Goal: Task Accomplishment & Management: Manage account settings

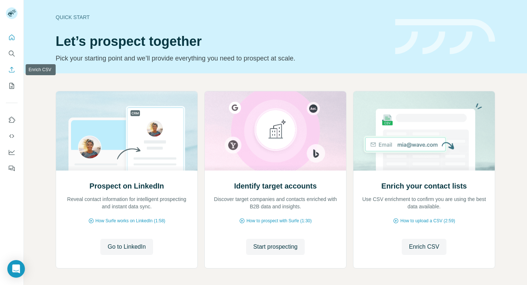
click at [12, 74] on button "Enrich CSV" at bounding box center [12, 69] width 12 height 13
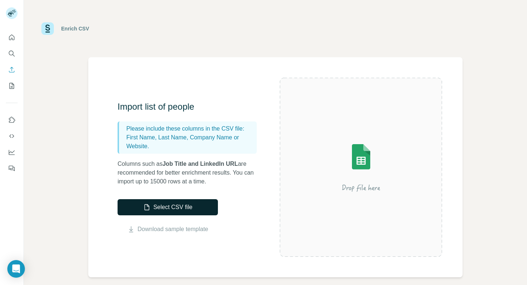
click at [157, 208] on button "Select CSV file" at bounding box center [168, 207] width 100 height 16
click at [178, 206] on button "Select CSV file" at bounding box center [168, 207] width 100 height 16
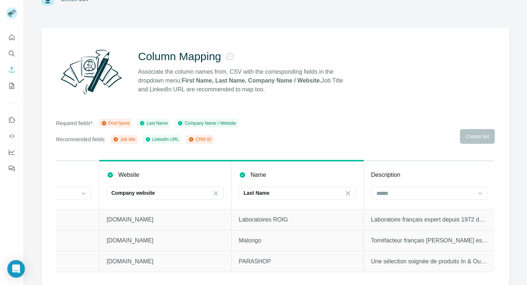
scroll to position [0, 120]
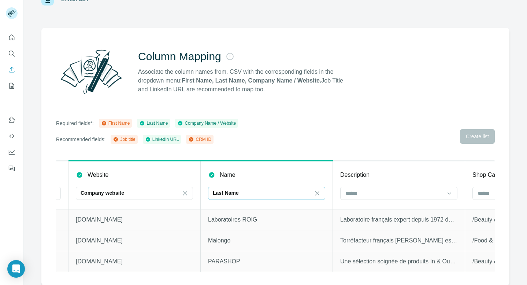
click at [321, 199] on div "Last Name" at bounding box center [266, 192] width 117 height 13
click at [270, 194] on input at bounding box center [261, 193] width 97 height 8
click at [270, 194] on div "Last Name" at bounding box center [262, 192] width 99 height 7
type input "***"
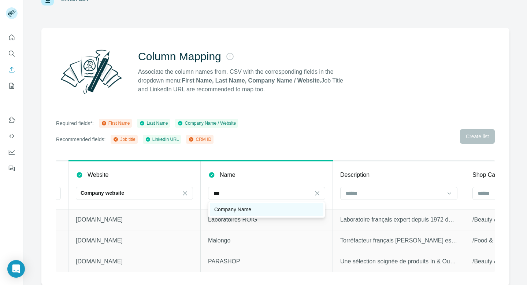
click at [266, 206] on div "Company Name" at bounding box center [266, 209] width 105 height 7
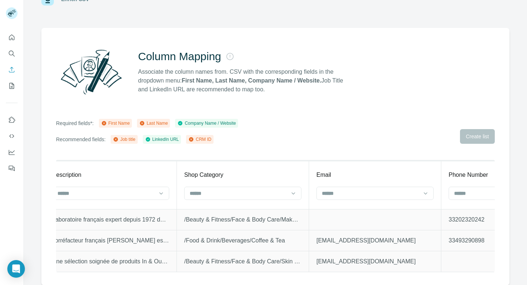
scroll to position [0, 427]
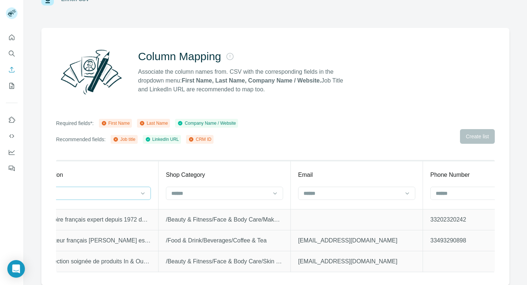
click at [137, 199] on div at bounding box center [92, 192] width 117 height 13
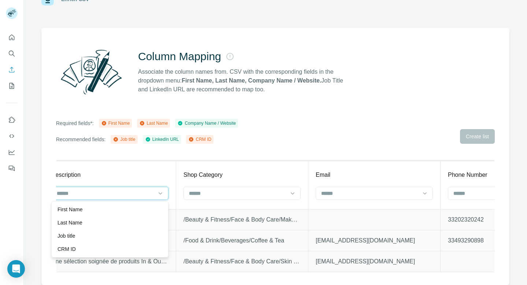
scroll to position [0, 402]
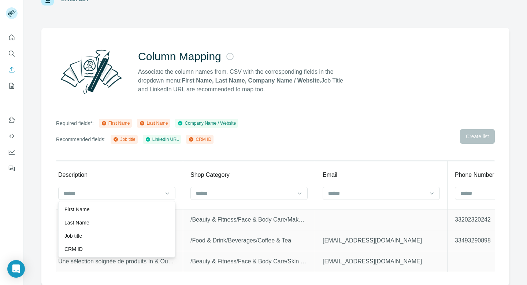
click at [155, 174] on div "Description" at bounding box center [116, 174] width 117 height 9
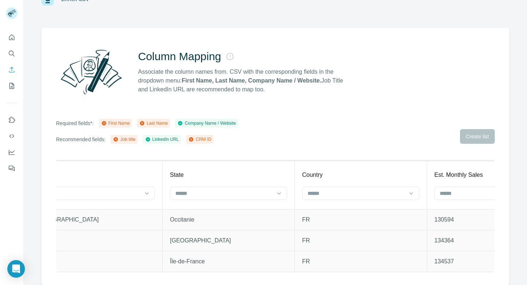
scroll to position [0, 958]
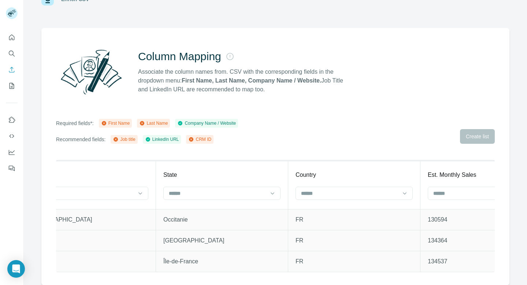
click at [217, 182] on th "State" at bounding box center [222, 184] width 132 height 48
click at [217, 189] on input at bounding box center [217, 193] width 99 height 8
click at [215, 192] on input at bounding box center [216, 193] width 97 height 8
type input "*"
click at [207, 190] on input at bounding box center [216, 193] width 97 height 8
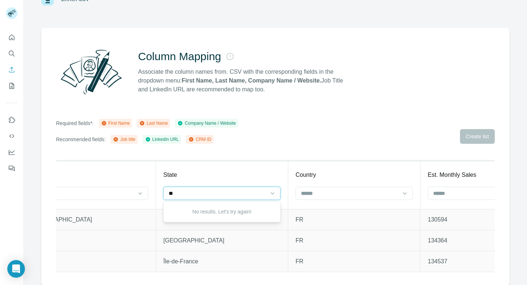
type input "*"
click at [367, 121] on div "Required fields*: First Name Last Name Company Name / Website Recommended field…" at bounding box center [275, 131] width 439 height 25
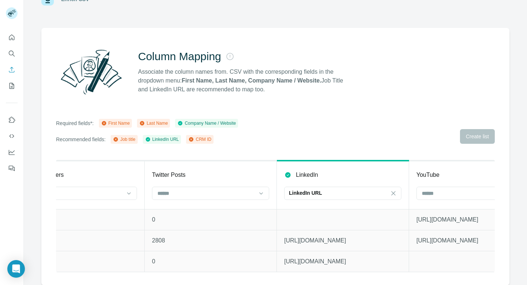
scroll to position [0, 3032]
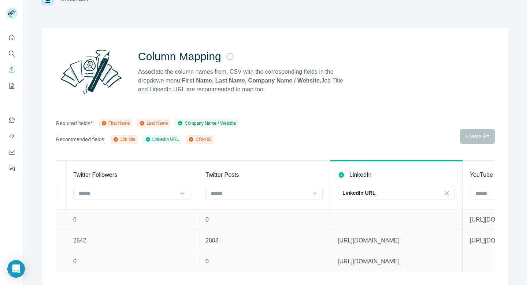
click at [464, 140] on div "Required fields*: First Name Last Name Company Name / Website Recommended field…" at bounding box center [275, 131] width 439 height 25
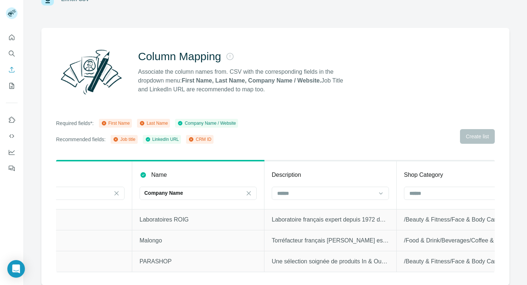
scroll to position [0, 0]
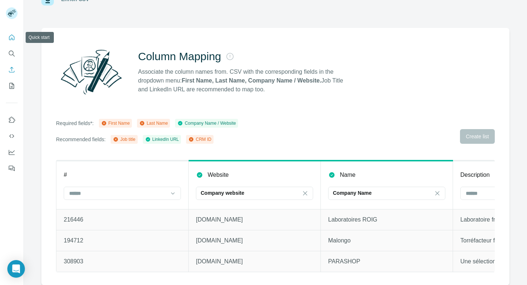
click at [11, 39] on icon "Quick start" at bounding box center [11, 37] width 7 height 7
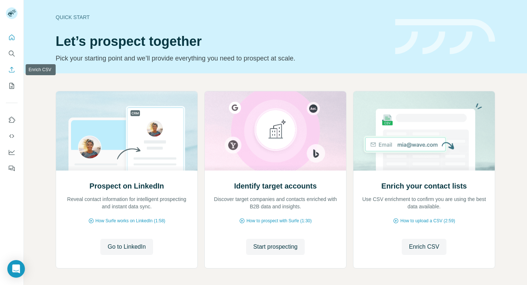
click at [14, 74] on button "Enrich CSV" at bounding box center [12, 69] width 12 height 13
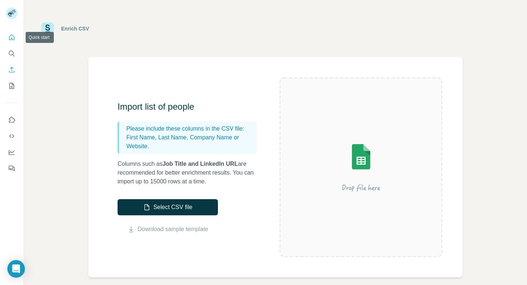
click at [12, 40] on icon "Quick start" at bounding box center [11, 37] width 7 height 7
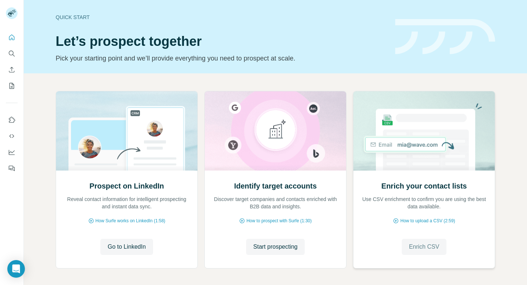
click at [435, 248] on span "Enrich CSV" at bounding box center [424, 246] width 30 height 9
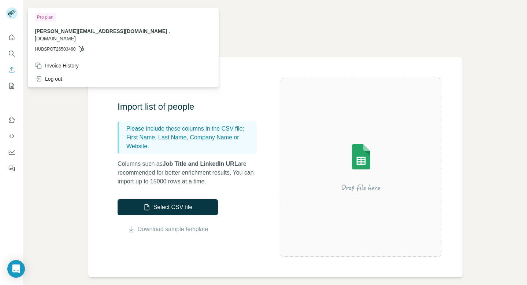
click at [9, 17] on rect at bounding box center [12, 13] width 12 height 12
click at [12, 37] on icon "Quick start" at bounding box center [11, 37] width 7 height 7
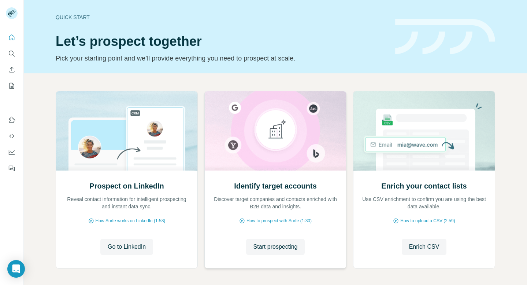
click at [281, 258] on div "Identify target accounts Discover target companies and contacts enriched with B…" at bounding box center [275, 218] width 141 height 97
click at [281, 248] on span "Start prospecting" at bounding box center [275, 246] width 44 height 9
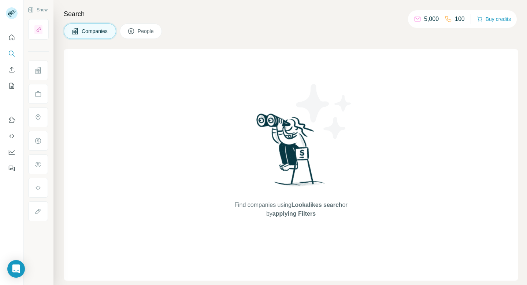
click at [101, 32] on span "Companies" at bounding box center [95, 30] width 27 height 7
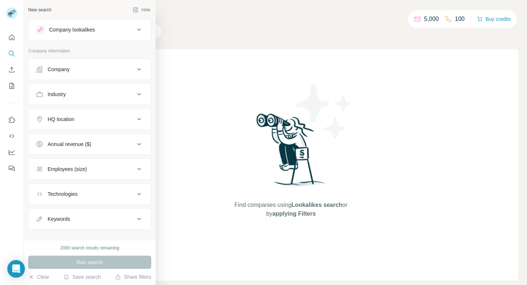
click at [56, 71] on div "Company" at bounding box center [59, 69] width 22 height 7
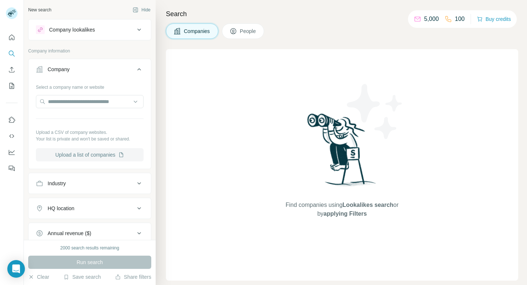
click at [88, 152] on button "Upload a list of companies" at bounding box center [90, 154] width 108 height 13
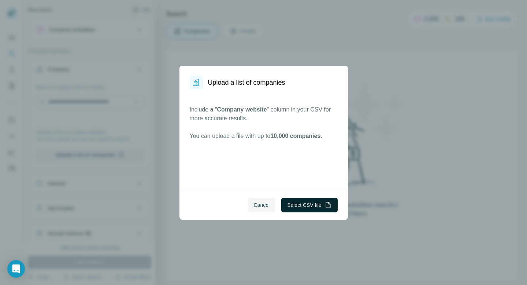
click at [303, 203] on button "Select CSV file" at bounding box center [309, 204] width 56 height 15
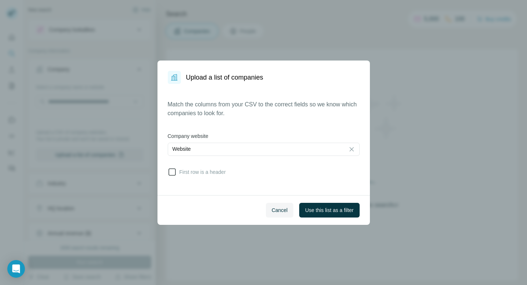
click at [204, 170] on span "First row is a header" at bounding box center [201, 171] width 49 height 7
click at [326, 215] on button "Use this list as a filter" at bounding box center [329, 210] width 60 height 15
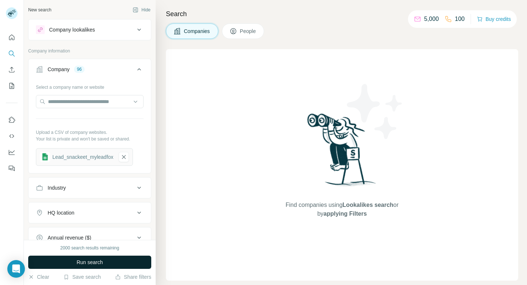
click at [107, 262] on button "Run search" at bounding box center [89, 261] width 123 height 13
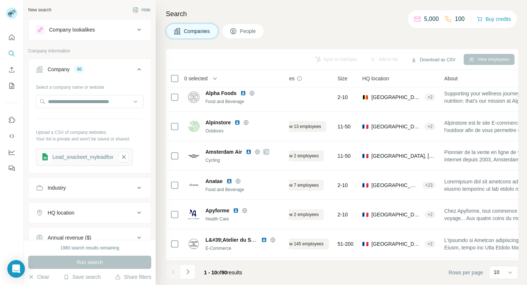
scroll to position [0, 24]
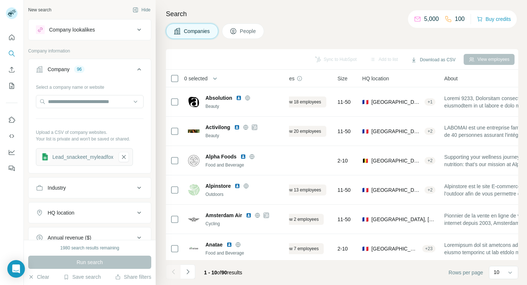
click at [177, 73] on th "0 selected" at bounding box center [224, 79] width 117 height 18
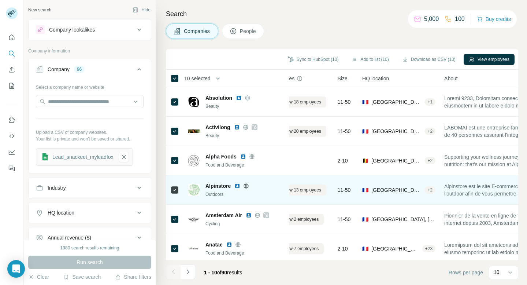
scroll to position [121, 24]
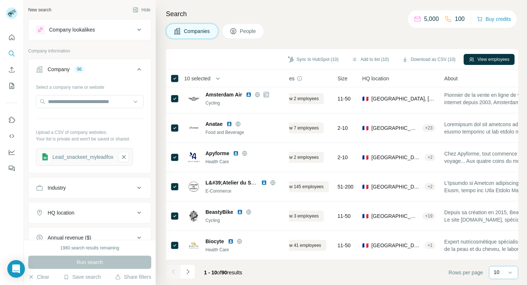
click at [504, 273] on div "10" at bounding box center [503, 271] width 18 height 7
click at [501, 216] on p "60" at bounding box center [498, 215] width 6 height 7
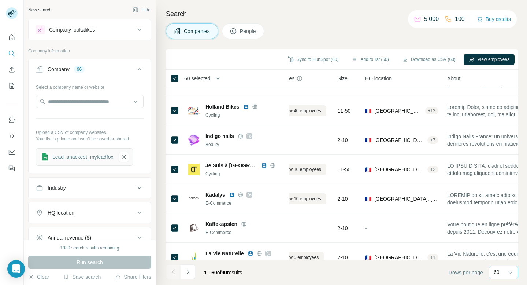
scroll to position [708, 24]
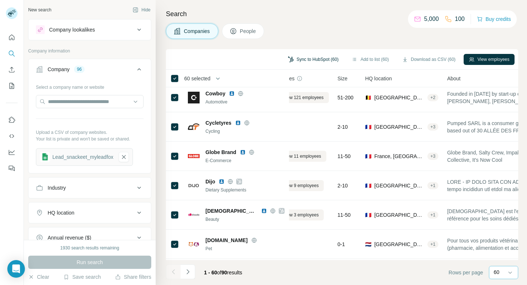
click at [311, 59] on button "Sync to HubSpot (60)" at bounding box center [313, 59] width 61 height 11
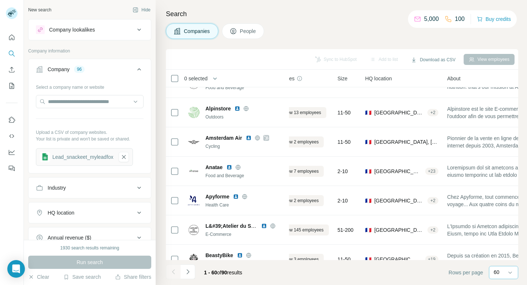
scroll to position [0, 24]
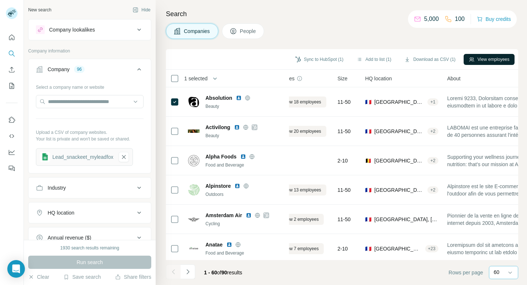
click at [469, 60] on icon "button" at bounding box center [471, 59] width 5 height 4
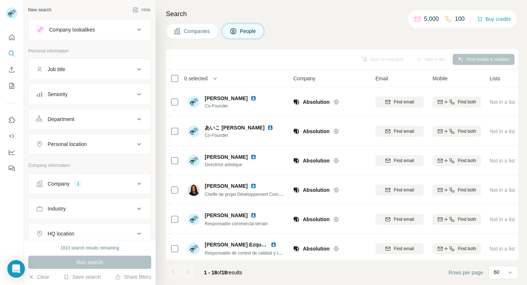
click at [195, 31] on span "Companies" at bounding box center [197, 30] width 27 height 7
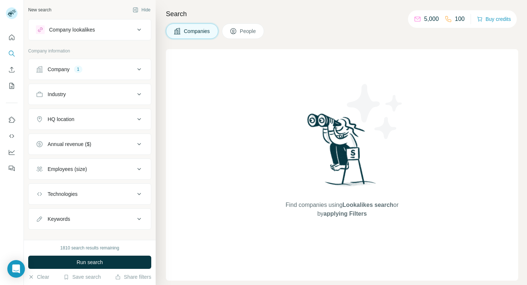
click at [108, 75] on button "Company 1" at bounding box center [90, 69] width 122 height 18
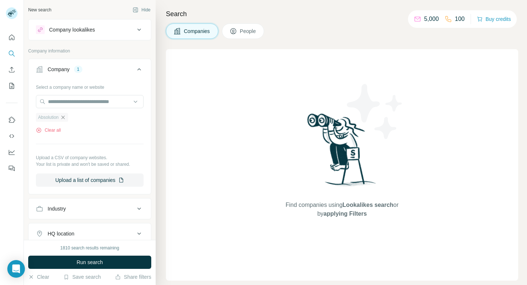
click at [62, 119] on icon "button" at bounding box center [63, 117] width 6 height 6
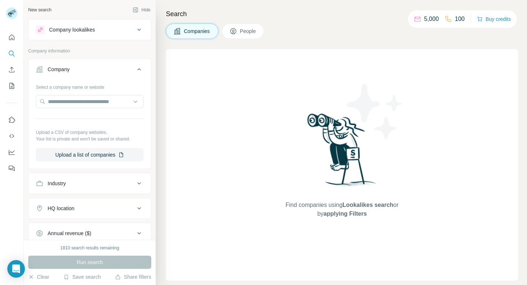
click at [245, 29] on span "People" at bounding box center [248, 30] width 17 height 7
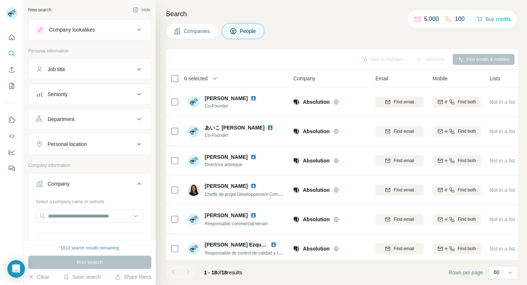
click at [99, 32] on div "Company lookalikes" at bounding box center [85, 29] width 99 height 9
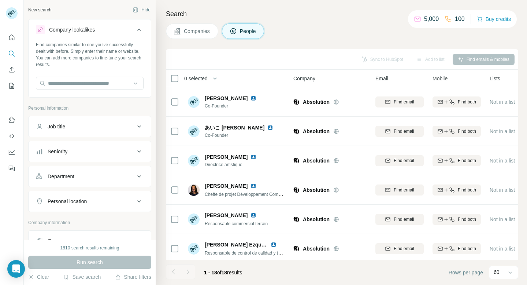
click at [99, 32] on div "Company lookalikes" at bounding box center [85, 29] width 99 height 9
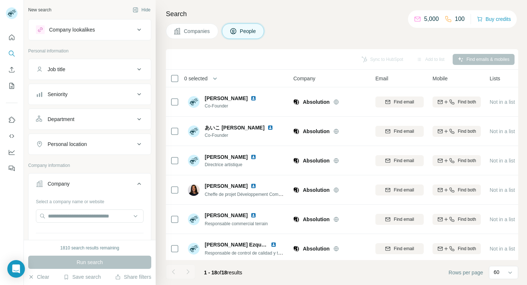
click at [90, 263] on div "Run search" at bounding box center [89, 261] width 123 height 13
click at [80, 251] on div "1810 search results remaining Run search Clear Save search Share filters" at bounding box center [90, 262] width 132 height 45
click at [65, 94] on div "Seniority" at bounding box center [58, 93] width 20 height 7
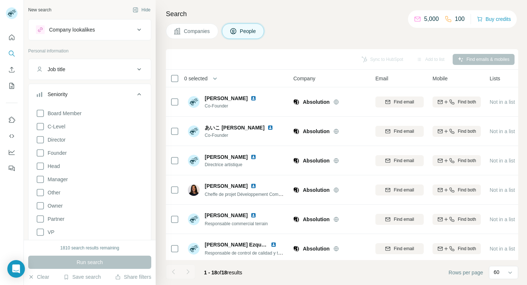
click at [74, 38] on div "Company lookalikes" at bounding box center [89, 29] width 123 height 21
click at [74, 33] on div "Company lookalikes" at bounding box center [72, 29] width 46 height 7
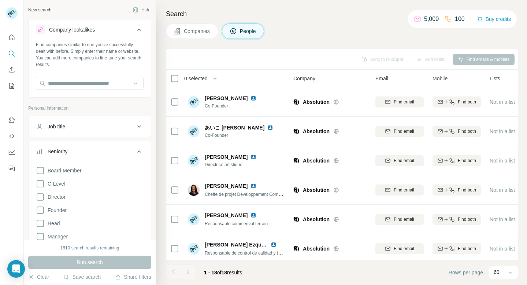
click at [74, 33] on div "Company lookalikes" at bounding box center [72, 29] width 46 height 7
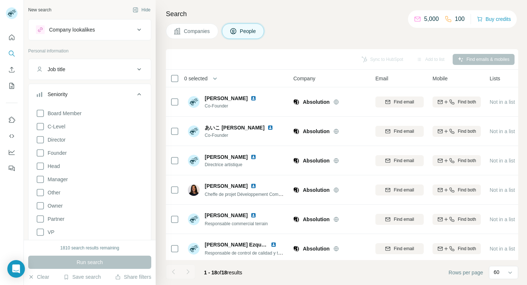
click at [182, 29] on button "Companies" at bounding box center [192, 30] width 52 height 15
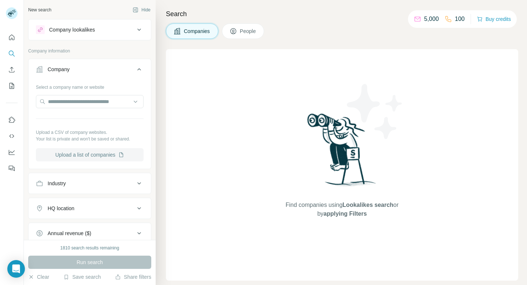
click at [109, 151] on button "Upload a list of companies" at bounding box center [90, 154] width 108 height 13
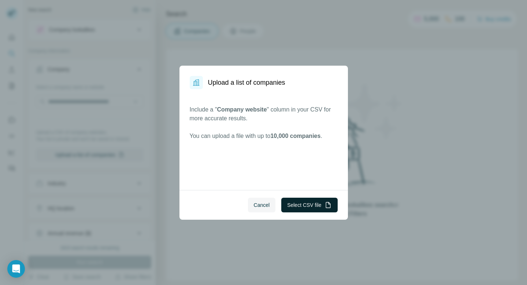
click at [297, 210] on button "Select CSV file" at bounding box center [309, 204] width 56 height 15
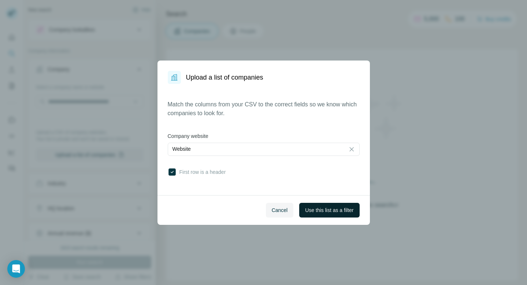
click at [316, 209] on span "Use this list as a filter" at bounding box center [329, 209] width 48 height 7
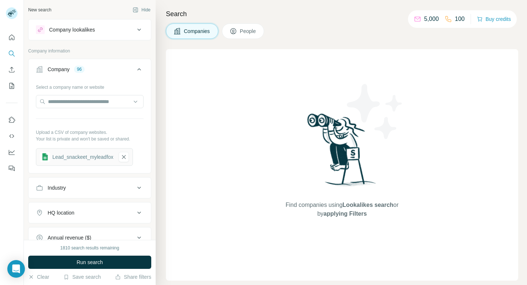
click at [121, 255] on div "1810 search results remaining Run search Clear Save search Share filters" at bounding box center [90, 262] width 132 height 45
click at [121, 263] on button "Run search" at bounding box center [89, 261] width 123 height 13
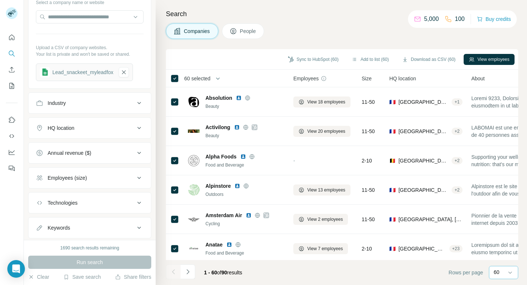
click at [494, 270] on p "60" at bounding box center [497, 271] width 6 height 7
click at [494, 270] on input at bounding box center [505, 272] width 22 height 8
click at [478, 59] on button "View employees" at bounding box center [489, 59] width 51 height 11
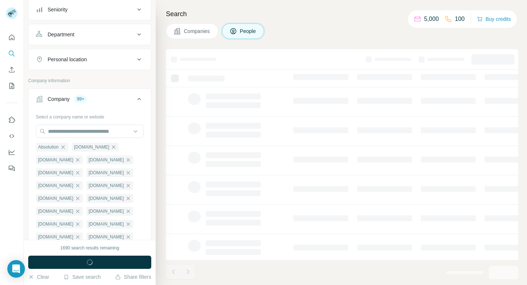
scroll to position [199, 0]
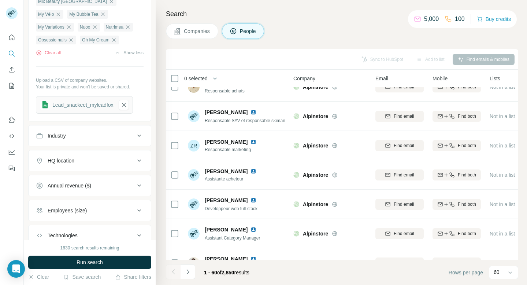
scroll to position [563, 0]
click at [126, 57] on button "Show less" at bounding box center [129, 53] width 29 height 7
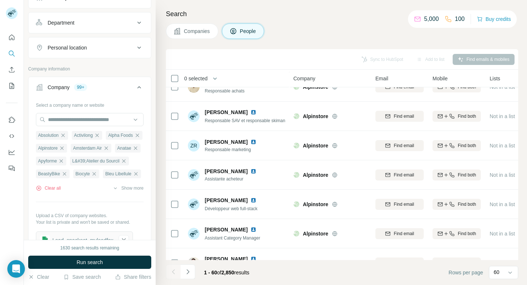
scroll to position [98, 0]
click at [122, 84] on div "Company 99+" at bounding box center [85, 85] width 99 height 7
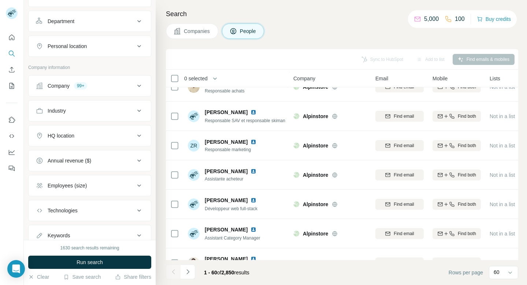
click at [122, 84] on div "Company 99+" at bounding box center [85, 85] width 99 height 7
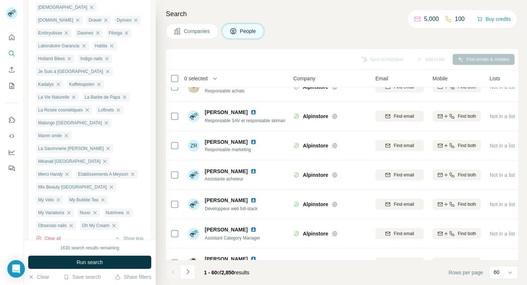
scroll to position [532, 0]
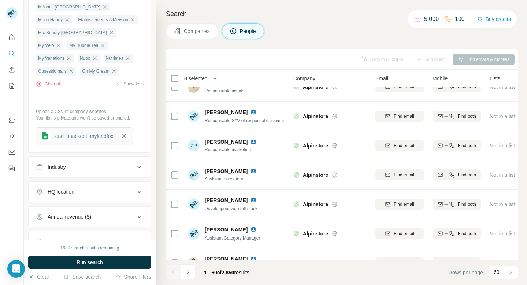
click at [51, 87] on button "Clear all" at bounding box center [48, 84] width 25 height 7
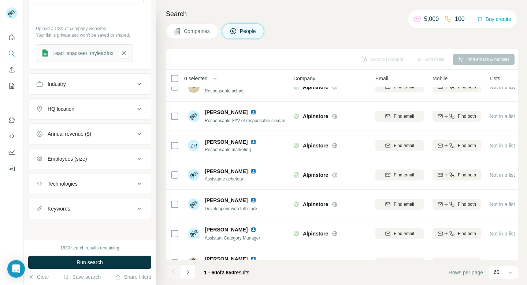
scroll to position [130, 0]
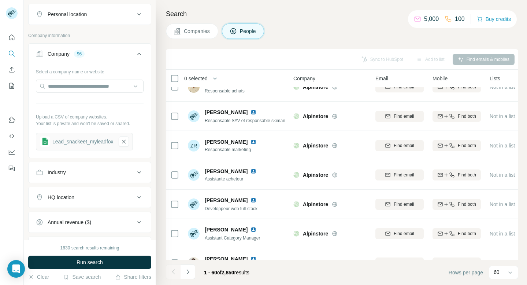
click at [192, 20] on div "Search Companies People Sync to HubSpot Add to list Find emails & mobiles 0 sel…" at bounding box center [341, 142] width 371 height 285
click at [192, 27] on span "Companies" at bounding box center [197, 30] width 27 height 7
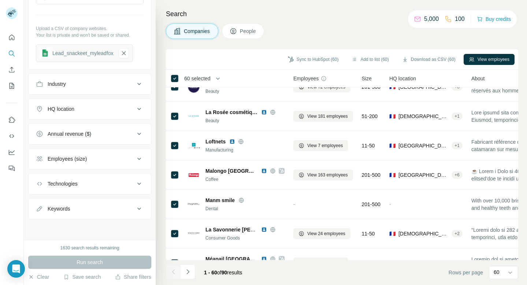
click at [192, 40] on div "Search Companies People Sync to HubSpot (60) Add to list (60) Download as CSV (…" at bounding box center [341, 142] width 371 height 285
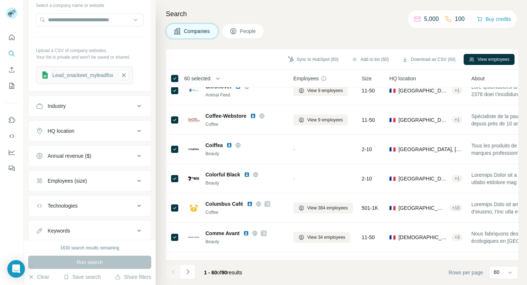
scroll to position [104, 0]
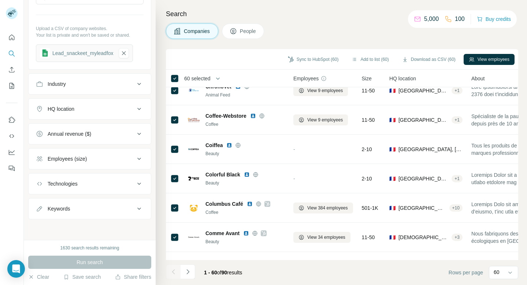
click at [84, 165] on button "Employees (size)" at bounding box center [90, 159] width 122 height 18
click at [84, 165] on button "Employees (size)" at bounding box center [90, 160] width 122 height 21
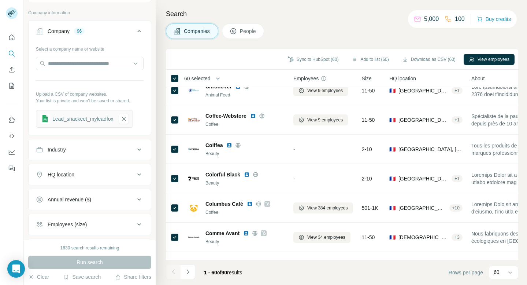
scroll to position [0, 0]
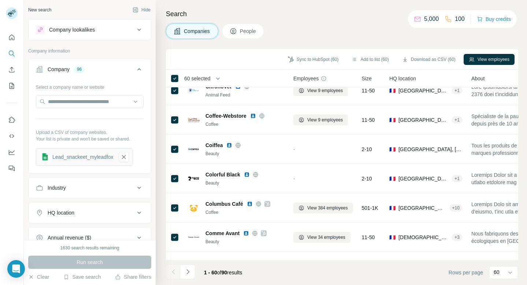
click at [251, 36] on button "People" at bounding box center [243, 30] width 42 height 15
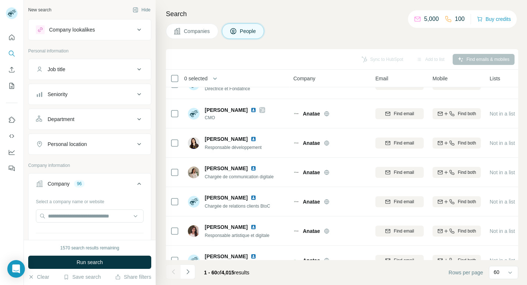
scroll to position [1586, 0]
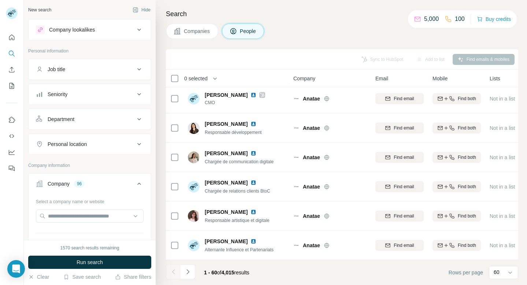
click at [74, 71] on div "Job title" at bounding box center [85, 69] width 99 height 7
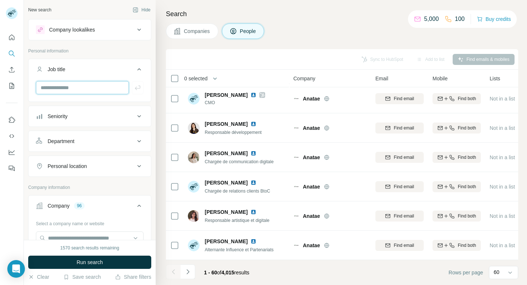
click at [74, 86] on input "text" at bounding box center [82, 87] width 93 height 13
click at [108, 78] on button "Job title" at bounding box center [90, 70] width 122 height 21
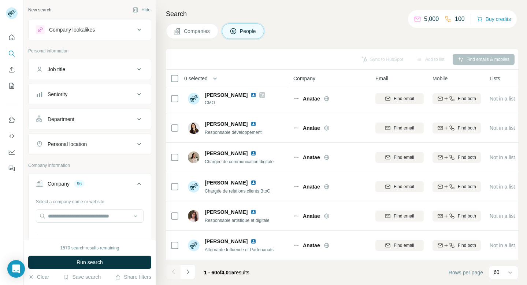
click at [108, 88] on button "Seniority" at bounding box center [90, 94] width 122 height 18
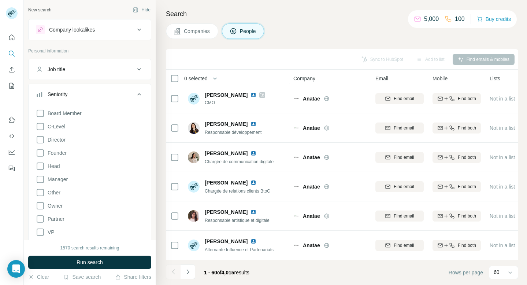
click at [109, 75] on button "Job title" at bounding box center [90, 69] width 122 height 18
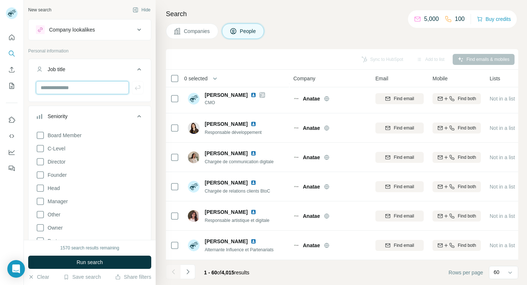
click at [109, 89] on input "text" at bounding box center [82, 87] width 93 height 13
type input "*********"
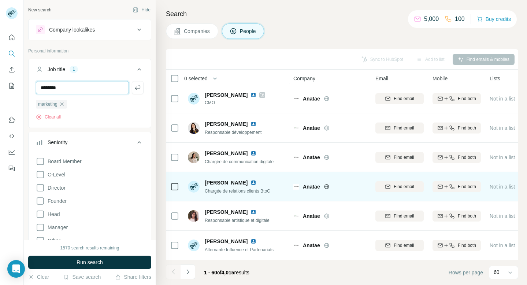
type input "********"
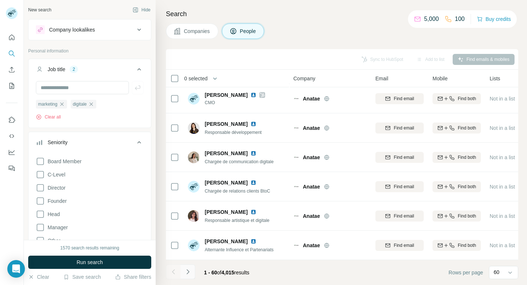
click at [192, 274] on button "Navigate to next page" at bounding box center [188, 271] width 15 height 15
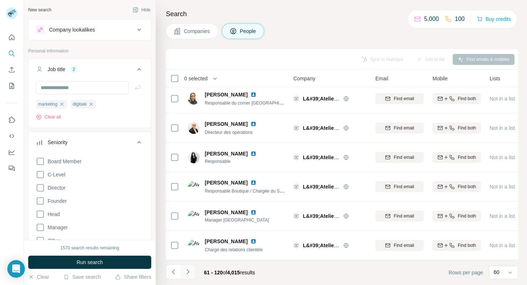
scroll to position [1586, 0]
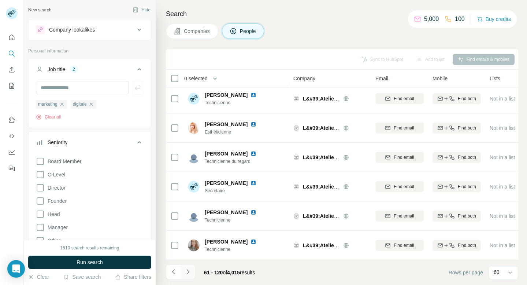
click at [191, 273] on icon "Navigate to next page" at bounding box center [187, 271] width 7 height 7
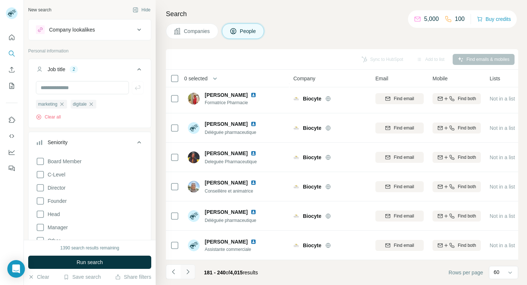
click at [189, 273] on icon "Navigate to next page" at bounding box center [187, 271] width 7 height 7
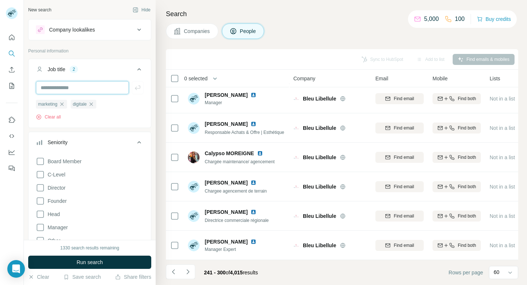
click at [123, 87] on input "text" at bounding box center [82, 87] width 93 height 13
type input "**********"
type input "*********"
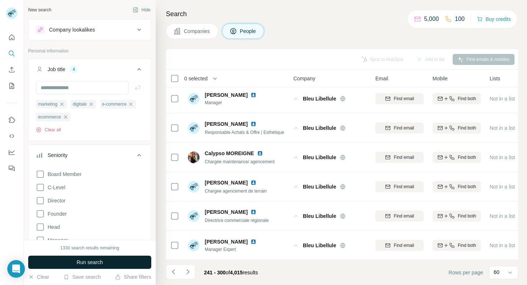
click at [79, 263] on span "Run search" at bounding box center [90, 261] width 26 height 7
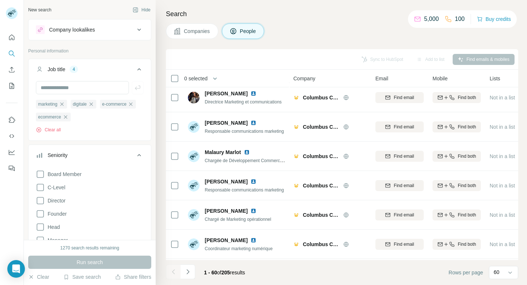
scroll to position [1047, 0]
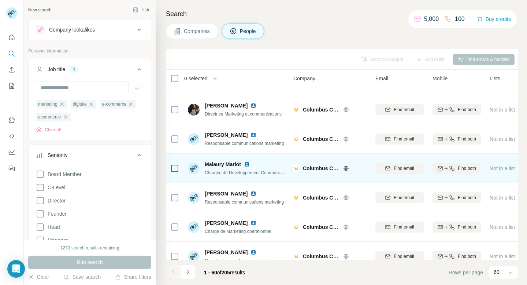
click at [278, 172] on span "Chargée de Développement Commercial et Marketing Digital" at bounding box center [264, 172] width 118 height 6
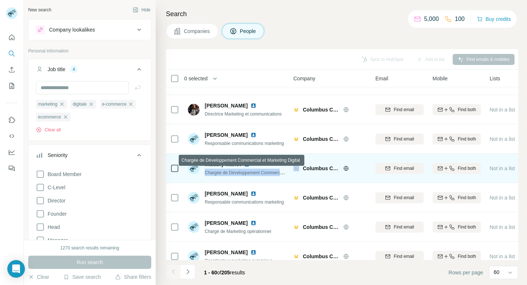
click at [277, 173] on span "Chargée de Développement Commercial et Marketing Digital" at bounding box center [264, 172] width 118 height 6
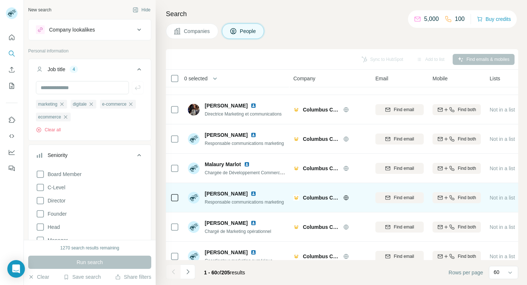
click at [253, 200] on span "Responsable communications marketing" at bounding box center [244, 201] width 79 height 5
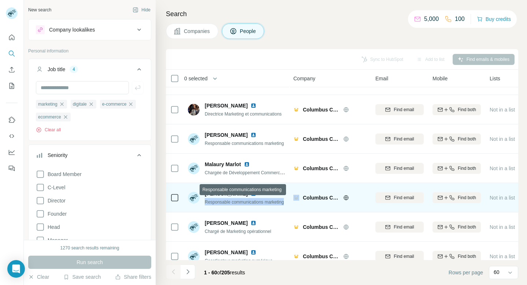
click at [253, 200] on span "Responsable communications marketing" at bounding box center [244, 201] width 79 height 5
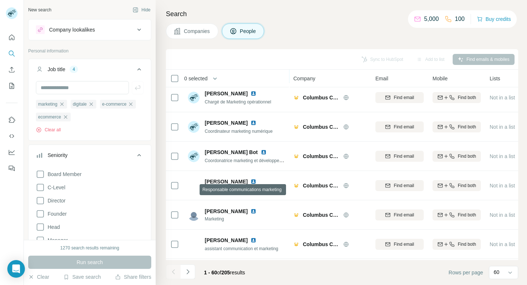
scroll to position [1178, 0]
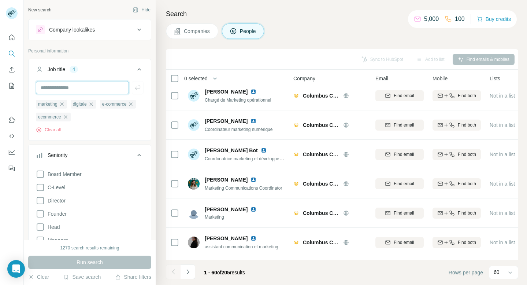
click at [112, 90] on input "text" at bounding box center [82, 87] width 93 height 13
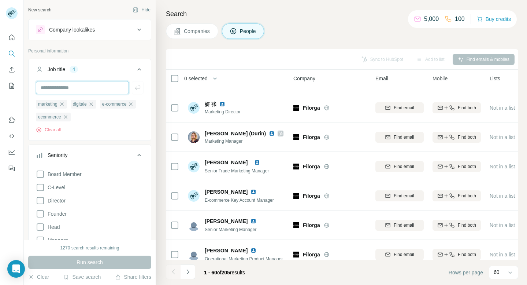
scroll to position [1586, 0]
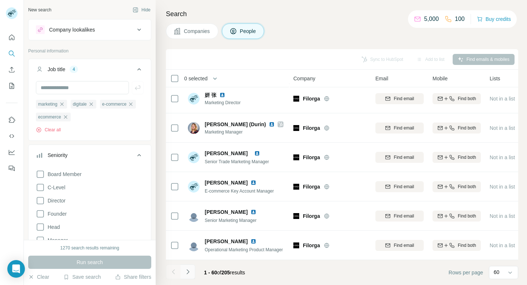
click at [190, 267] on button "Navigate to next page" at bounding box center [188, 271] width 15 height 15
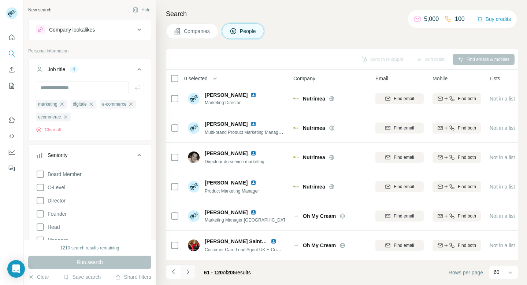
click at [190, 267] on button "Navigate to next page" at bounding box center [188, 271] width 15 height 15
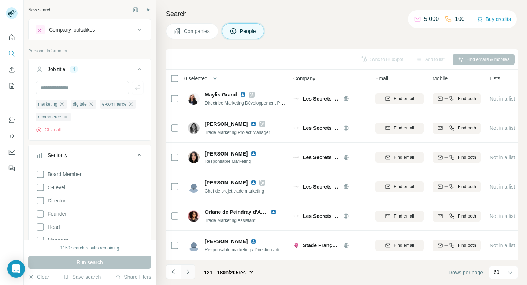
click at [190, 267] on button "Navigate to next page" at bounding box center [188, 271] width 15 height 15
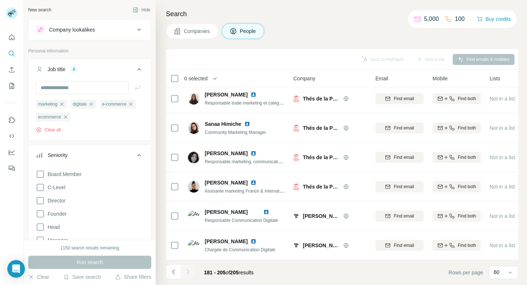
scroll to position [560, 0]
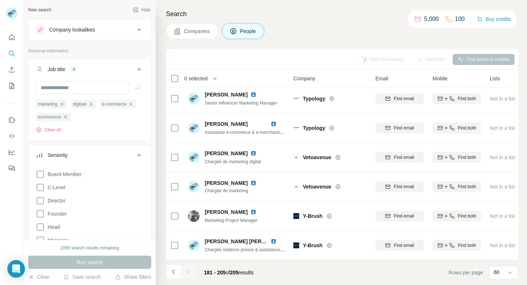
click at [190, 267] on div at bounding box center [188, 271] width 15 height 15
click at [86, 84] on input "text" at bounding box center [82, 87] width 93 height 13
type input "***"
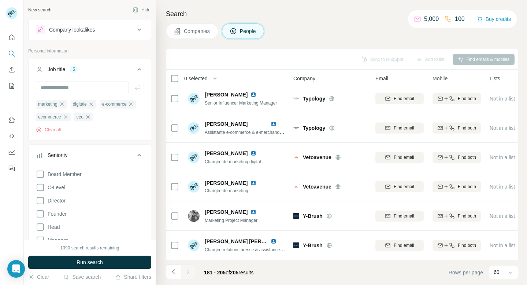
click at [89, 252] on div "1090 search results remaining Run search Clear Save search Share filters" at bounding box center [90, 262] width 132 height 45
click at [89, 256] on button "Run search" at bounding box center [89, 261] width 123 height 13
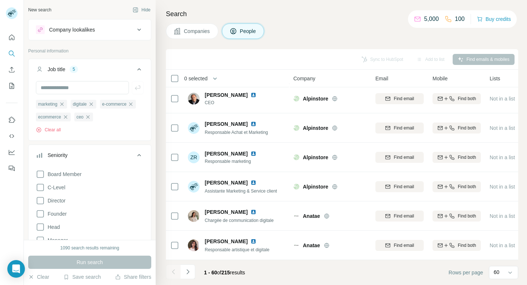
scroll to position [1586, 0]
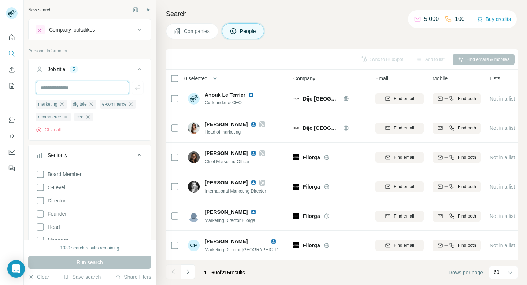
click at [93, 86] on input "text" at bounding box center [82, 87] width 93 height 13
type input "*******"
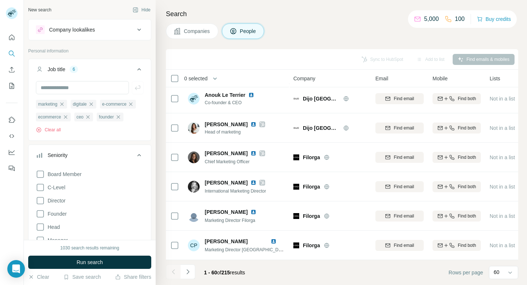
click at [106, 253] on div "1030 search results remaining Run search Clear Save search Share filters" at bounding box center [90, 262] width 132 height 45
click at [107, 260] on button "Run search" at bounding box center [89, 261] width 123 height 13
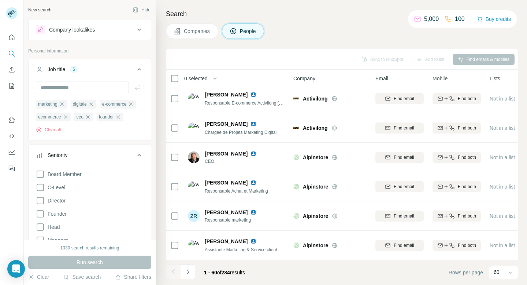
scroll to position [1586, 0]
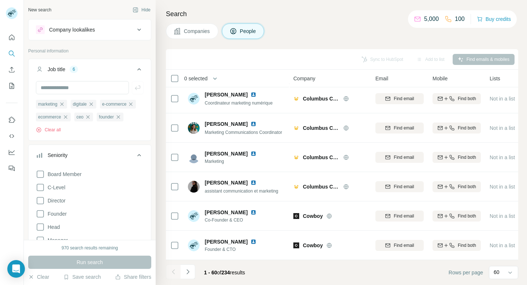
click at [138, 74] on button "Job title 6" at bounding box center [90, 70] width 122 height 21
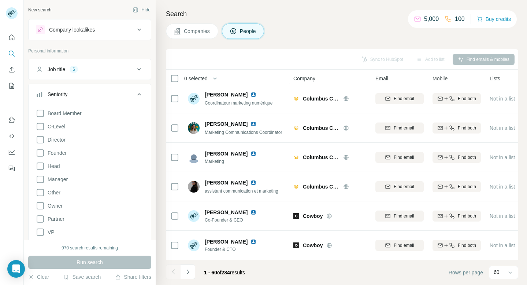
click at [138, 74] on button "Job title 6" at bounding box center [90, 69] width 122 height 18
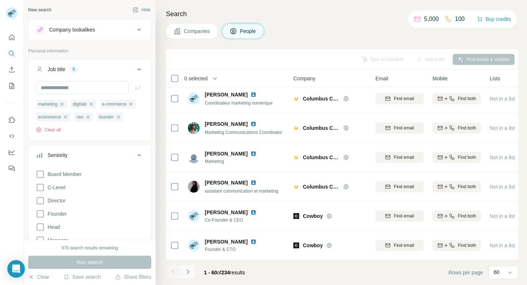
click at [189, 271] on icon "Navigate to next page" at bounding box center [187, 271] width 7 height 7
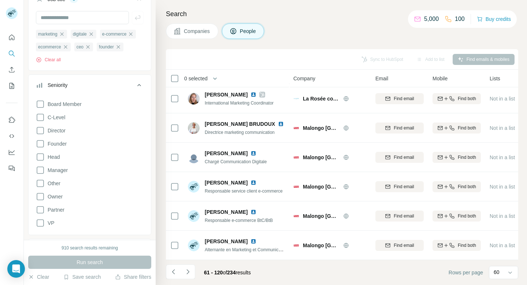
scroll to position [47, 0]
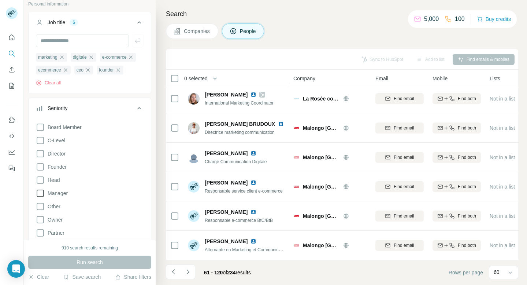
click at [42, 193] on icon at bounding box center [40, 193] width 9 height 9
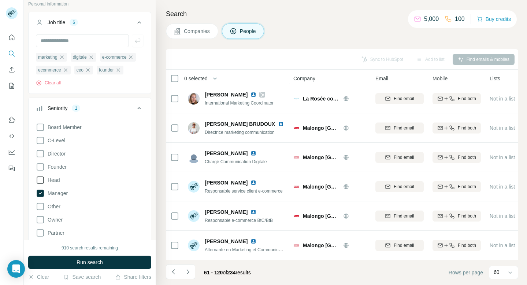
click at [42, 182] on icon at bounding box center [40, 179] width 9 height 9
click at [42, 171] on icon at bounding box center [40, 166] width 9 height 9
click at [40, 153] on icon at bounding box center [40, 153] width 9 height 9
click at [40, 139] on icon at bounding box center [40, 140] width 9 height 9
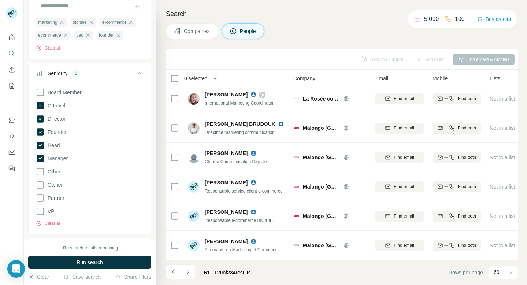
scroll to position [82, 0]
click at [42, 186] on icon at bounding box center [40, 184] width 9 height 9
click at [73, 264] on button "Run search" at bounding box center [89, 261] width 123 height 13
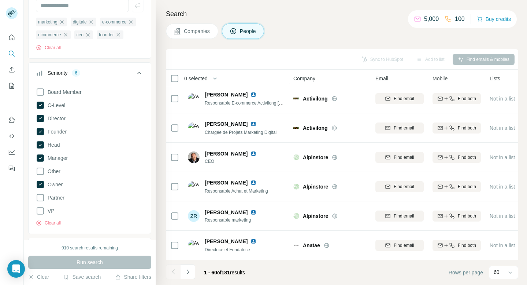
scroll to position [1586, 0]
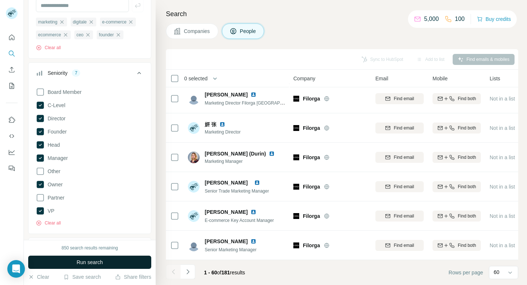
click at [70, 259] on button "Run search" at bounding box center [89, 261] width 123 height 13
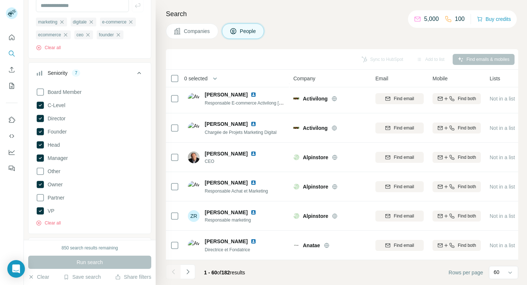
scroll to position [1586, 0]
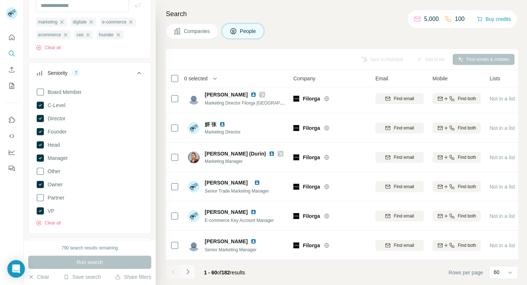
click at [186, 274] on icon "Navigate to next page" at bounding box center [187, 271] width 7 height 7
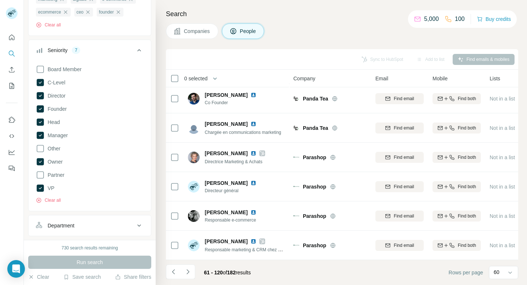
scroll to position [145, 0]
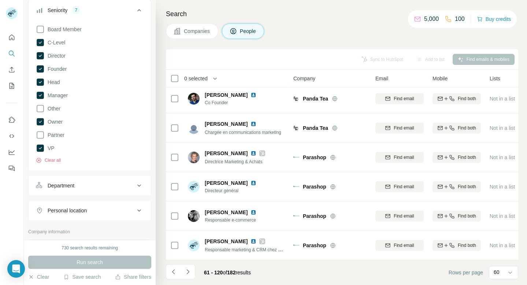
click at [425, 54] on div "Add to list" at bounding box center [430, 59] width 38 height 11
click at [425, 59] on div "Add to list" at bounding box center [430, 59] width 38 height 11
click at [445, 54] on div "Add to list" at bounding box center [430, 59] width 38 height 11
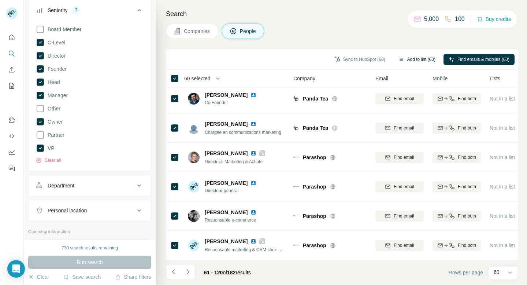
click at [414, 63] on button "Add to list (60)" at bounding box center [416, 59] width 47 height 11
click at [401, 61] on button "Add to list (60)" at bounding box center [416, 59] width 47 height 11
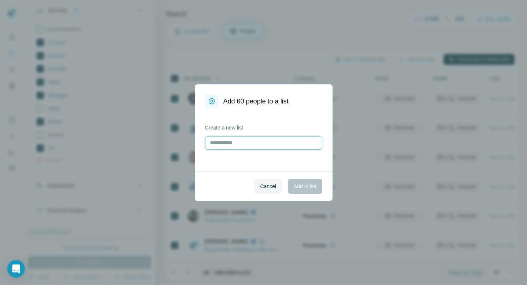
click at [265, 140] on input "text" at bounding box center [263, 142] width 117 height 13
type input "*********"
click at [306, 186] on span "Add to list" at bounding box center [305, 185] width 22 height 7
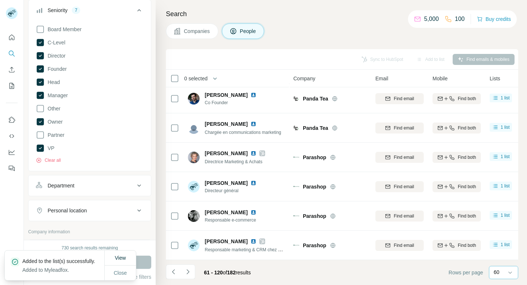
click at [494, 273] on p "60" at bounding box center [497, 271] width 6 height 7
click at [494, 273] on input at bounding box center [505, 272] width 22 height 8
click at [187, 270] on icon "Navigate to next page" at bounding box center [187, 271] width 7 height 7
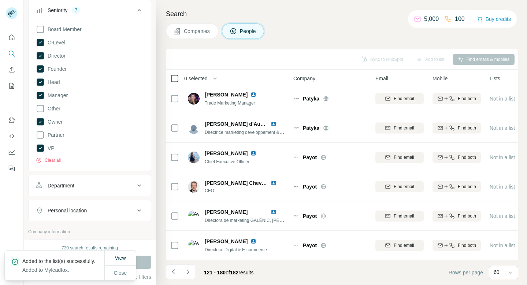
scroll to position [1586, 0]
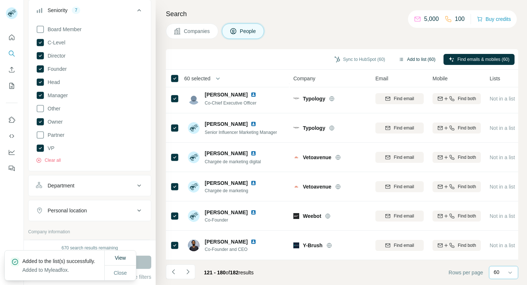
click at [415, 59] on button "Add to list (60)" at bounding box center [416, 59] width 47 height 11
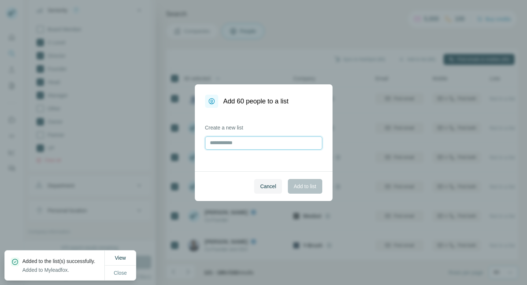
click at [271, 138] on input "text" at bounding box center [263, 142] width 117 height 13
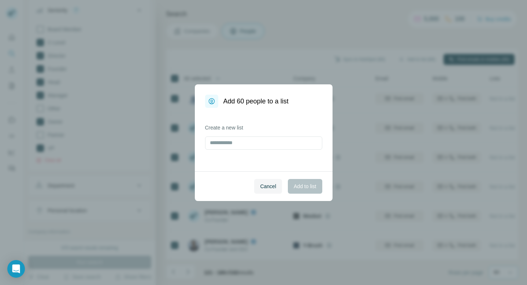
click at [290, 48] on div "Add 60 people to a list Create a new list Cancel Add to list" at bounding box center [263, 142] width 527 height 285
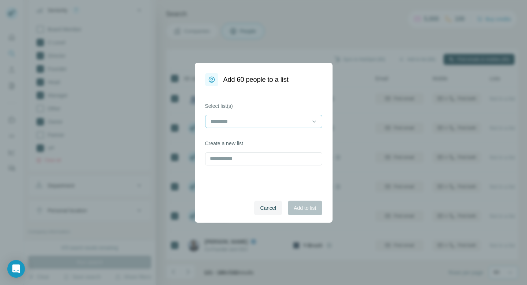
click at [264, 127] on div at bounding box center [259, 121] width 99 height 12
click at [262, 133] on div "Myleadfox" at bounding box center [264, 137] width 114 height 13
click at [305, 205] on span "Add to list" at bounding box center [305, 207] width 22 height 7
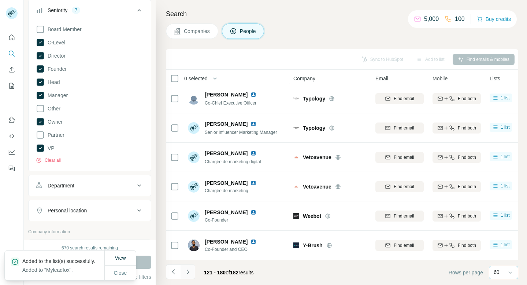
click at [188, 275] on icon "Navigate to next page" at bounding box center [187, 271] width 7 height 7
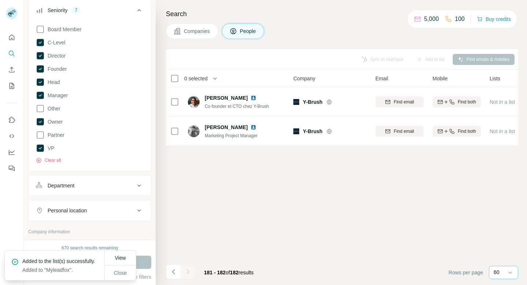
scroll to position [0, 0]
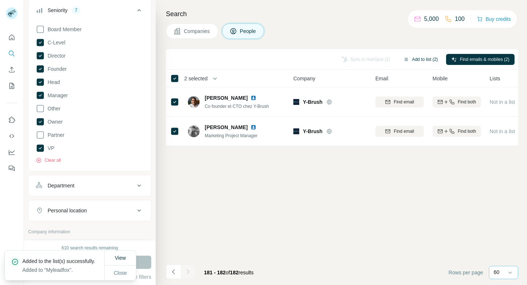
click at [409, 55] on button "Add to list (2)" at bounding box center [420, 59] width 45 height 11
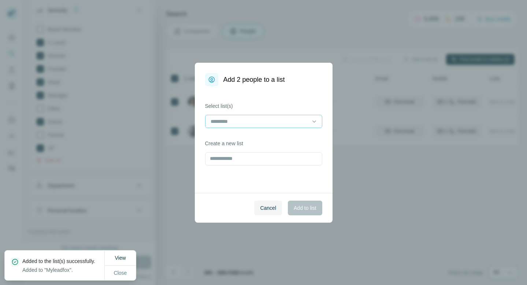
click at [259, 122] on input at bounding box center [259, 121] width 99 height 8
click at [259, 136] on div "Myleadfox" at bounding box center [263, 137] width 105 height 7
click at [294, 206] on span "Add to list" at bounding box center [305, 207] width 22 height 7
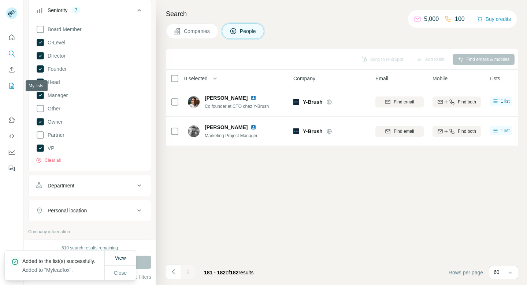
click at [12, 90] on button "My lists" at bounding box center [12, 85] width 12 height 13
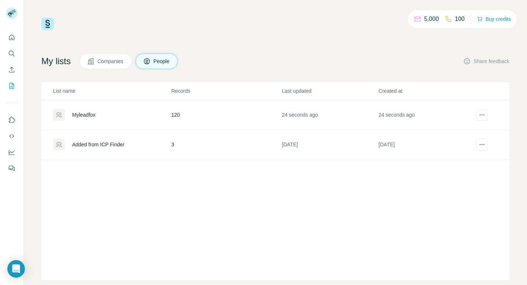
click at [74, 117] on div "Myleadfox" at bounding box center [83, 114] width 23 height 7
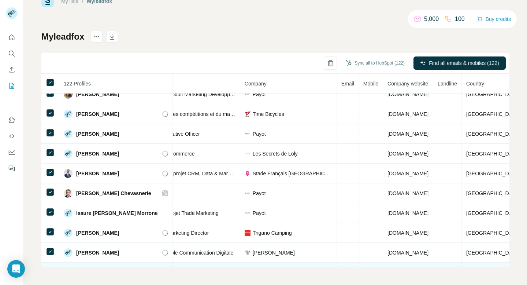
scroll to position [484, 0]
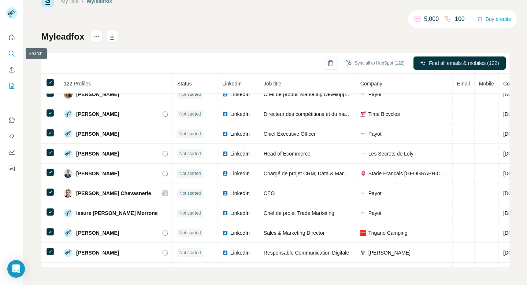
click at [12, 56] on icon "Search" at bounding box center [11, 53] width 7 height 7
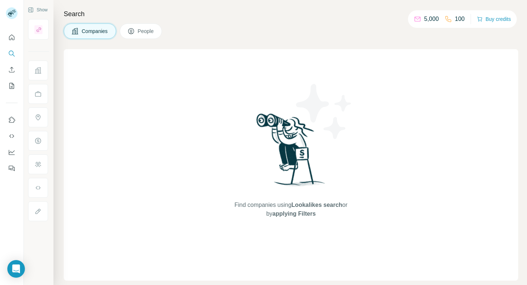
click at [140, 29] on span "People" at bounding box center [146, 30] width 17 height 7
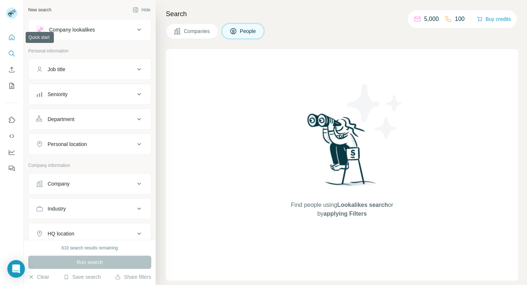
click at [8, 32] on button "Quick start" at bounding box center [12, 37] width 12 height 13
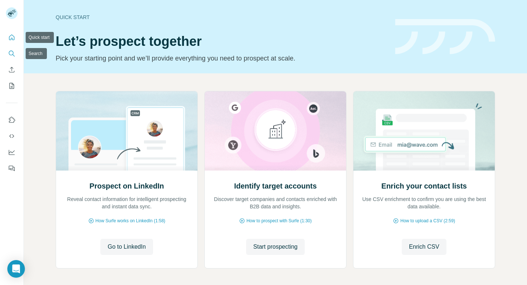
click at [12, 53] on icon "Search" at bounding box center [11, 53] width 7 height 7
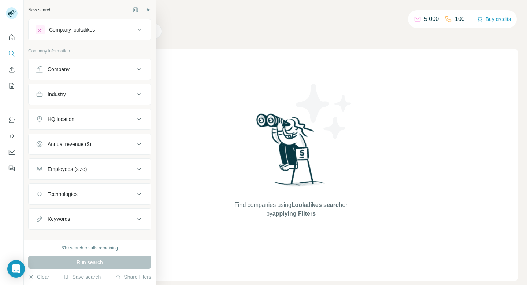
click at [43, 74] on button "Company" at bounding box center [90, 69] width 122 height 18
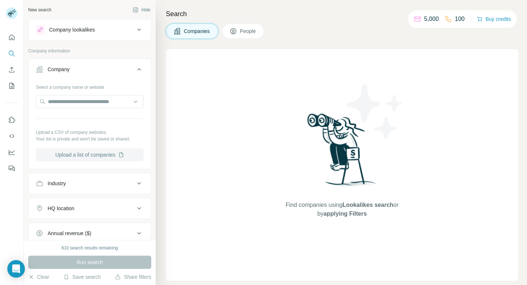
click at [75, 152] on button "Upload a list of companies" at bounding box center [90, 154] width 108 height 13
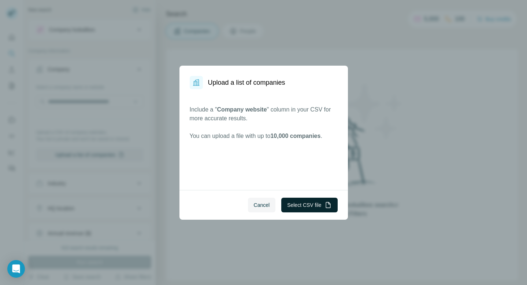
click at [290, 210] on button "Select CSV file" at bounding box center [309, 204] width 56 height 15
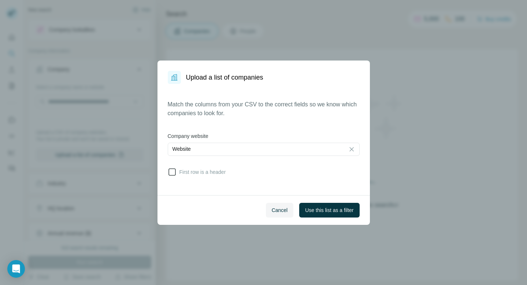
click at [219, 171] on span "First row is a header" at bounding box center [201, 171] width 49 height 7
click at [334, 207] on span "Use this list as a filter" at bounding box center [329, 209] width 48 height 7
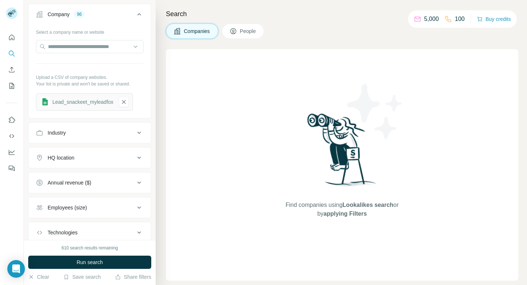
scroll to position [67, 0]
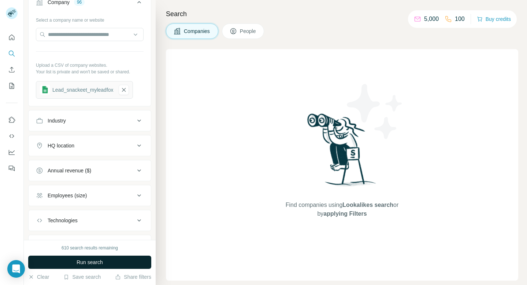
click at [125, 261] on button "Run search" at bounding box center [89, 261] width 123 height 13
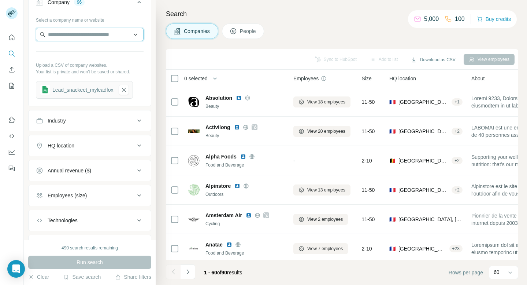
click at [108, 32] on input "text" at bounding box center [90, 34] width 108 height 13
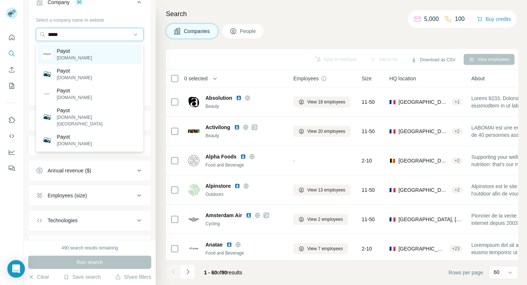
type input "*****"
click at [100, 55] on div "Payot payot.com" at bounding box center [90, 54] width 104 height 20
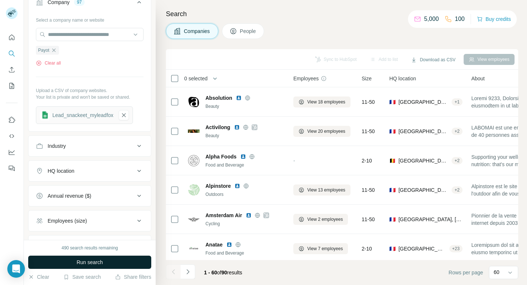
click at [105, 257] on button "Run search" at bounding box center [89, 261] width 123 height 13
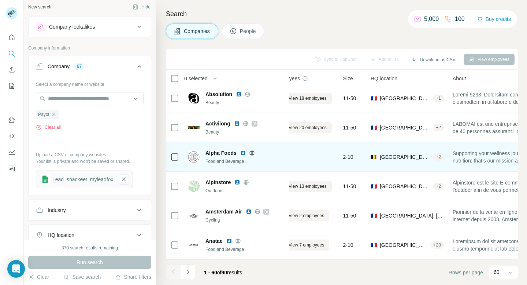
scroll to position [4, 19]
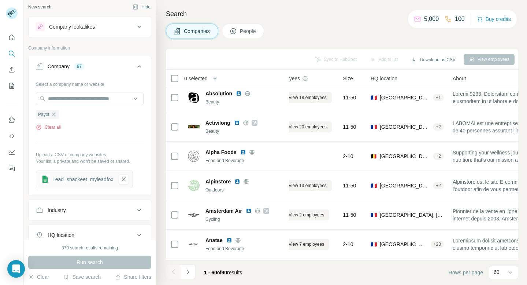
click at [253, 27] on span "People" at bounding box center [248, 30] width 17 height 7
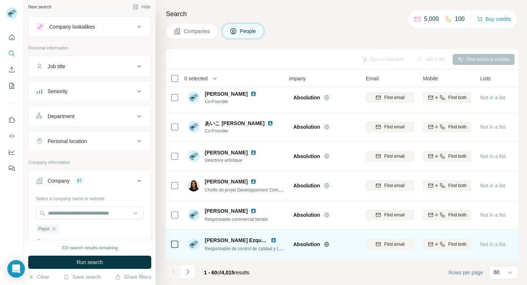
scroll to position [4, 3]
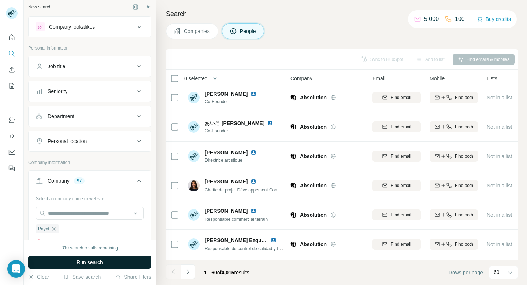
click at [95, 260] on span "Run search" at bounding box center [90, 261] width 26 height 7
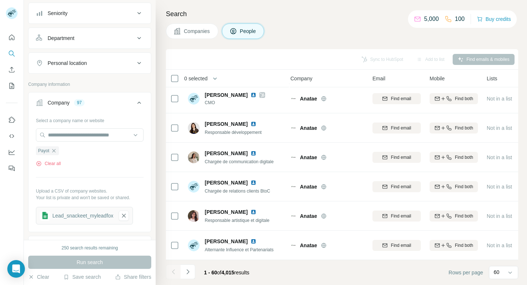
scroll to position [82, 0]
click at [55, 150] on icon "button" at bounding box center [54, 150] width 6 height 6
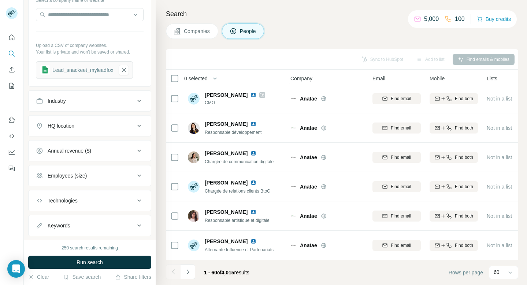
scroll to position [201, 0]
click at [312, 80] on span "Company" at bounding box center [301, 78] width 22 height 7
click at [191, 274] on button "Navigate to next page" at bounding box center [188, 271] width 15 height 15
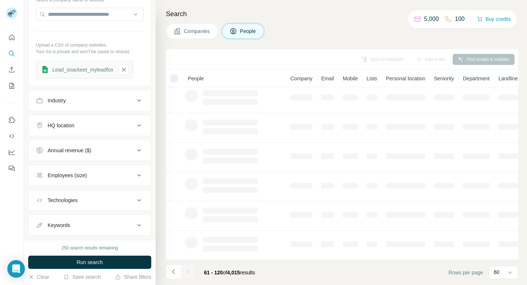
scroll to position [121, 3]
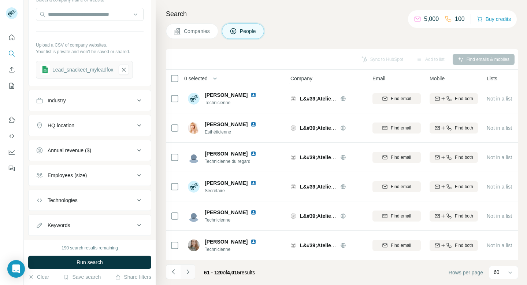
click at [191, 274] on button "Navigate to next page" at bounding box center [188, 271] width 15 height 15
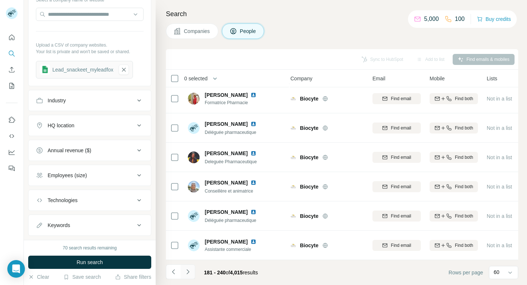
click at [191, 274] on button "Navigate to next page" at bounding box center [188, 271] width 15 height 15
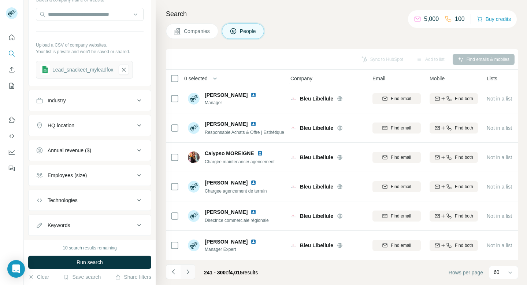
click at [191, 274] on button "Navigate to next page" at bounding box center [188, 271] width 15 height 15
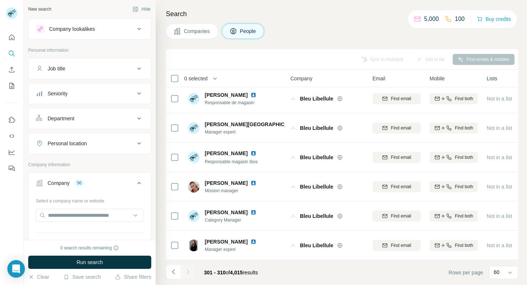
scroll to position [3, 0]
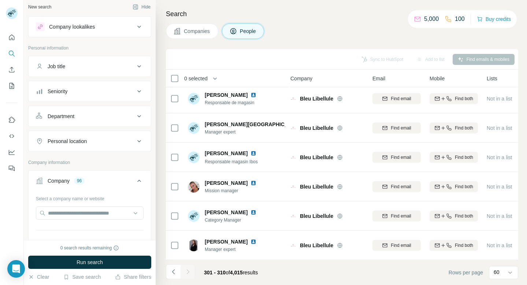
click at [92, 62] on button "Job title" at bounding box center [90, 67] width 122 height 18
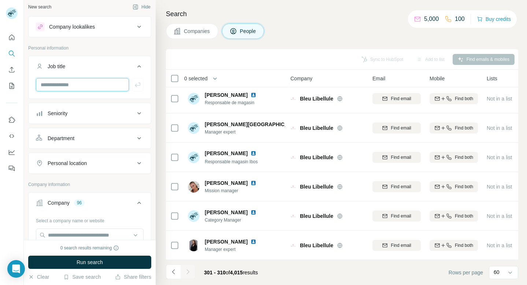
click at [96, 82] on input "text" at bounding box center [82, 84] width 93 height 13
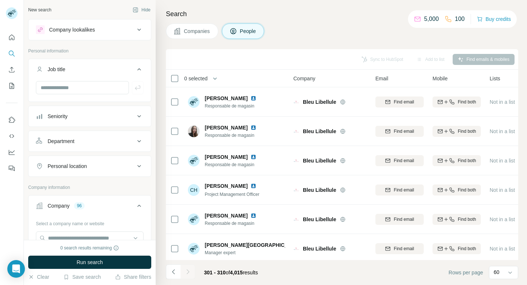
scroll to position [121, 3]
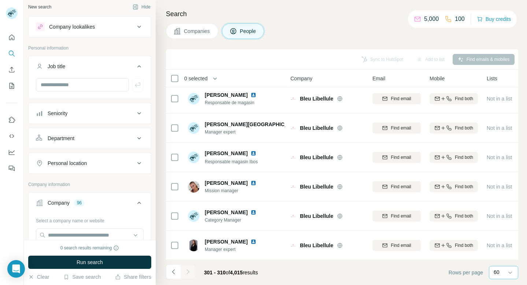
click at [493, 270] on div "60" at bounding box center [503, 272] width 29 height 13
click at [401, 278] on footer "301 - 310 of 4,015 results Rows per page 60" at bounding box center [342, 272] width 352 height 25
click at [173, 275] on button "Navigate to previous page" at bounding box center [173, 271] width 15 height 15
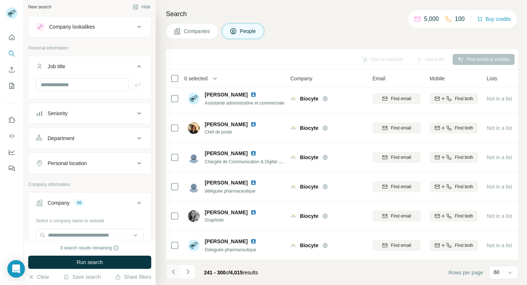
scroll to position [1586, 3]
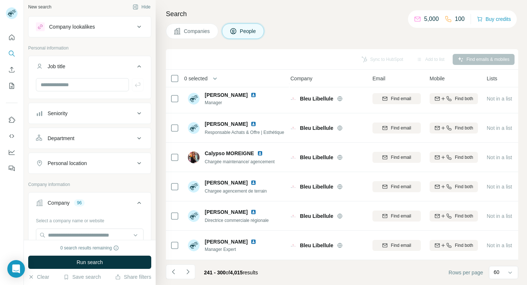
click at [184, 264] on footer "241 - 300 of 4,015 results Rows per page 60" at bounding box center [342, 272] width 352 height 25
click at [185, 271] on icon "Navigate to next page" at bounding box center [187, 271] width 7 height 7
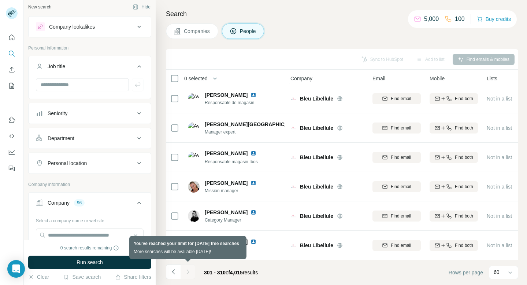
scroll to position [121, 3]
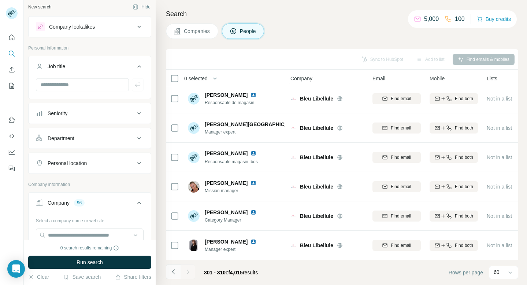
click at [175, 273] on icon "Navigate to previous page" at bounding box center [173, 271] width 7 height 7
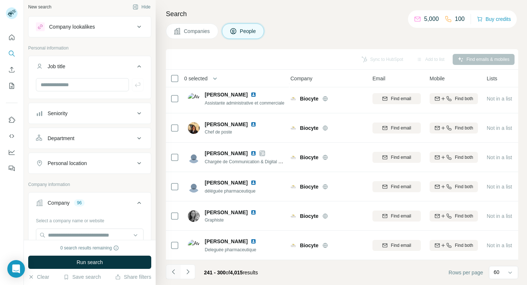
scroll to position [1586, 3]
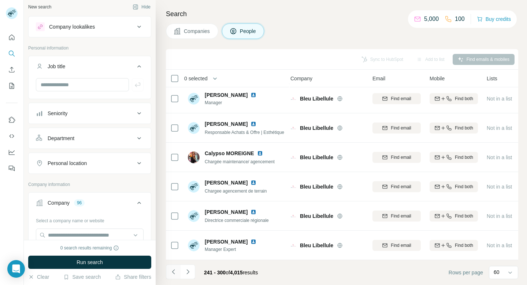
click at [175, 273] on icon "Navigate to previous page" at bounding box center [173, 271] width 7 height 7
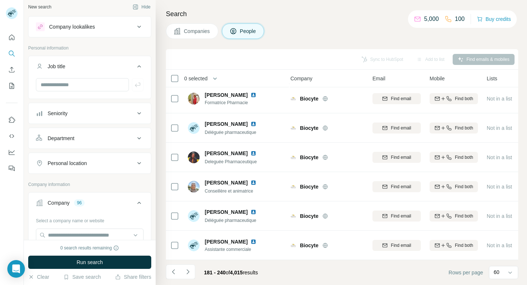
click at [188, 38] on button "Companies" at bounding box center [192, 30] width 52 height 15
click at [188, 34] on button "Companies" at bounding box center [192, 30] width 52 height 15
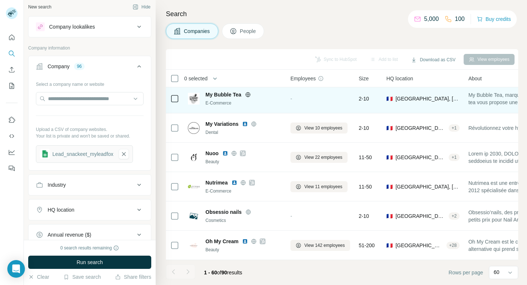
click at [224, 96] on span "My Bubble Tea" at bounding box center [224, 94] width 36 height 7
click at [217, 94] on span "My Bubble Tea" at bounding box center [224, 94] width 36 height 7
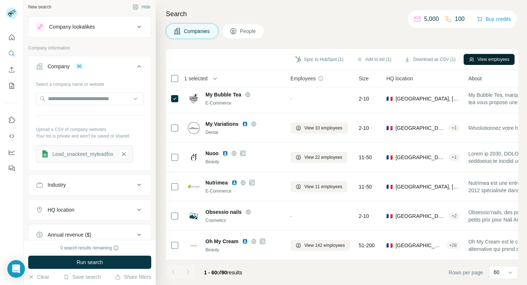
click at [482, 60] on button "View employees" at bounding box center [489, 59] width 51 height 11
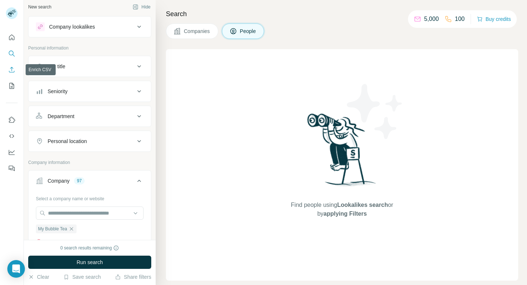
click at [10, 71] on icon "Enrich CSV" at bounding box center [11, 69] width 7 height 7
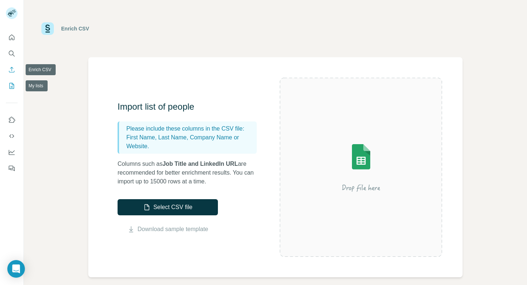
click at [12, 80] on button "My lists" at bounding box center [12, 85] width 12 height 13
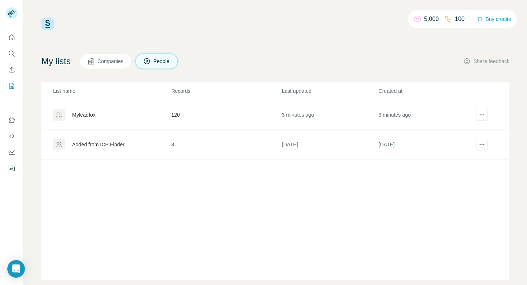
click at [79, 118] on div "Myleadfox" at bounding box center [112, 115] width 118 height 12
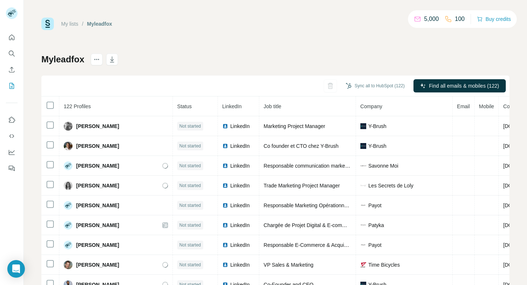
click at [80, 113] on th "122 Profiles" at bounding box center [116, 106] width 114 height 20
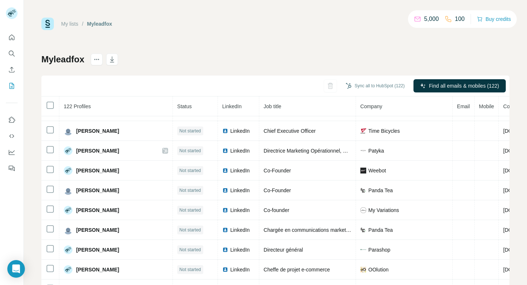
scroll to position [1117, 0]
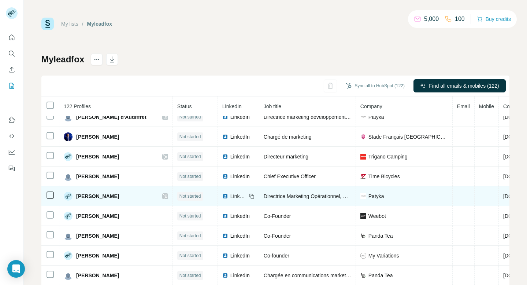
click at [259, 200] on td "Directrice Marketing Opérationnel, Digital et Sélectif" at bounding box center [307, 196] width 97 height 20
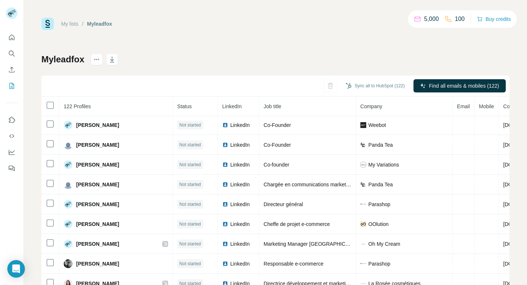
scroll to position [1208, 0]
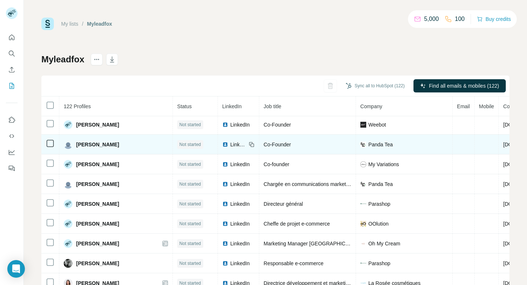
click at [356, 136] on td "Panda Tea" at bounding box center [404, 144] width 97 height 20
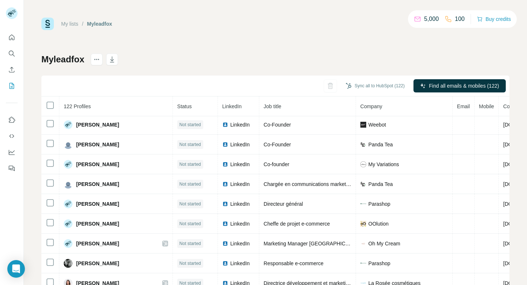
click at [363, 43] on div "My lists / Myleadfox 5,000 100 Buy credits Myleadfox Sync all to HubSpot (122) …" at bounding box center [275, 154] width 468 height 272
click at [310, 114] on th "Job title" at bounding box center [307, 106] width 97 height 20
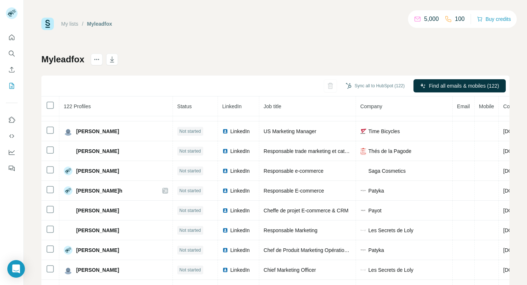
scroll to position [667, 0]
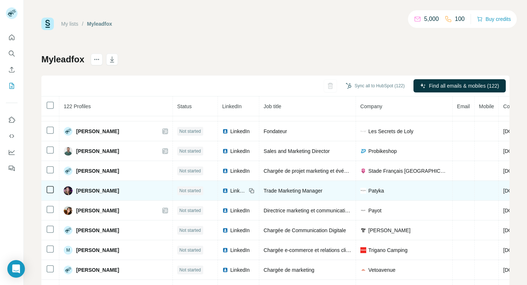
click at [47, 185] on icon at bounding box center [50, 189] width 9 height 9
click at [48, 185] on icon at bounding box center [50, 189] width 9 height 9
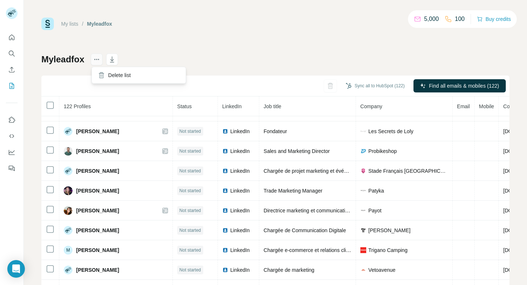
click at [98, 63] on button "actions" at bounding box center [97, 59] width 12 height 12
click at [59, 86] on div "Sync all to HubSpot (122) Find all emails & mobiles (122)" at bounding box center [275, 85] width 468 height 21
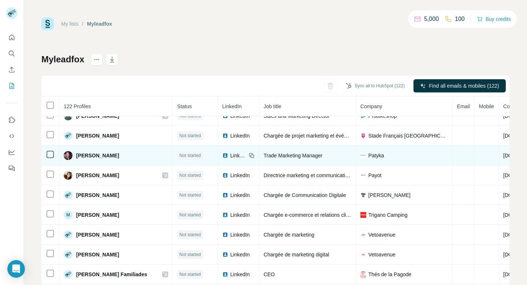
scroll to position [511, 0]
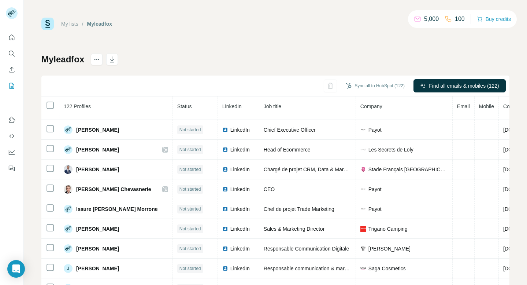
click at [299, 100] on th "Job title" at bounding box center [307, 106] width 97 height 20
click at [299, 102] on th "Job title" at bounding box center [307, 106] width 97 height 20
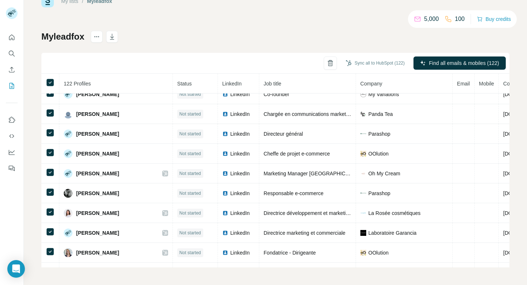
scroll to position [0, 0]
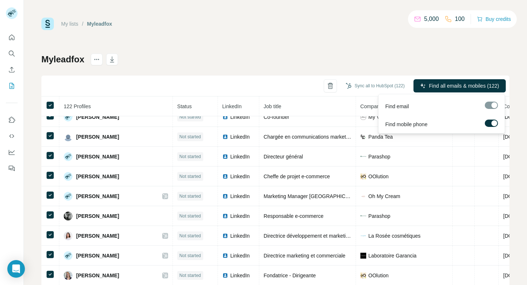
click at [488, 123] on label at bounding box center [491, 122] width 13 height 7
click at [472, 81] on button "Find all emails (122)" at bounding box center [471, 85] width 67 height 13
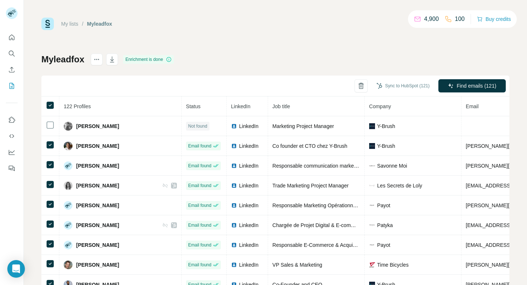
click at [53, 99] on th at bounding box center [50, 106] width 18 height 20
click at [53, 101] on icon at bounding box center [50, 105] width 9 height 9
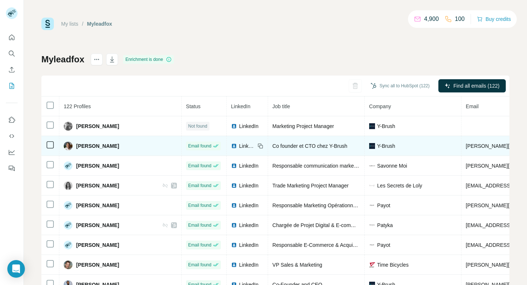
click at [53, 149] on td at bounding box center [50, 146] width 18 height 20
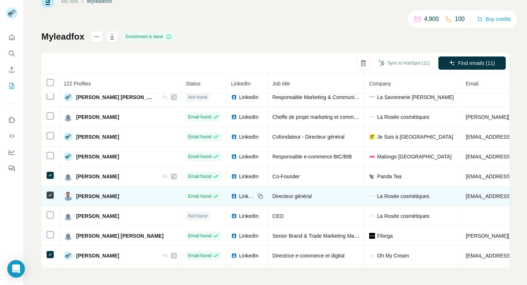
scroll to position [2091, 0]
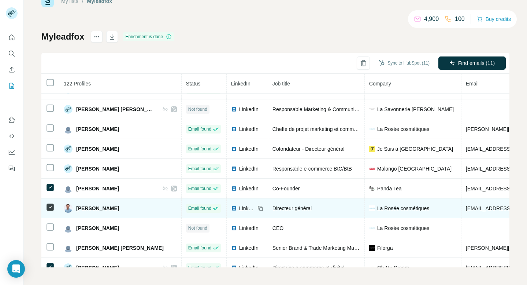
click at [49, 160] on td at bounding box center [50, 169] width 18 height 20
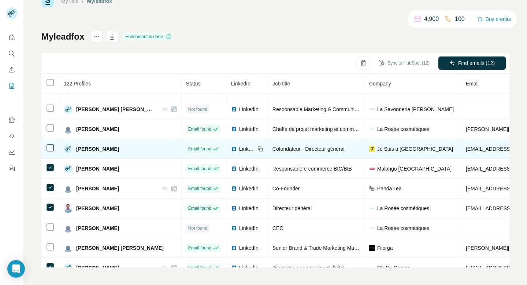
scroll to position [2044, 0]
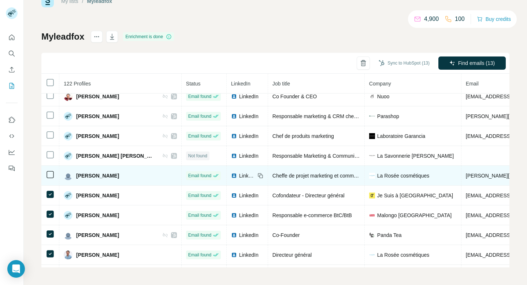
click at [52, 181] on td at bounding box center [50, 176] width 18 height 20
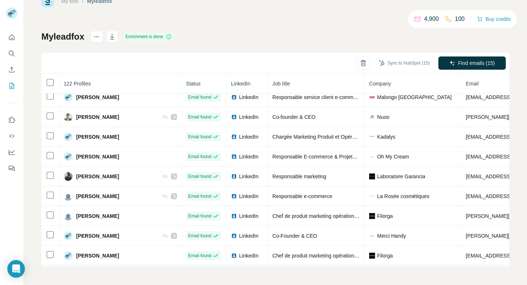
scroll to position [1824, 0]
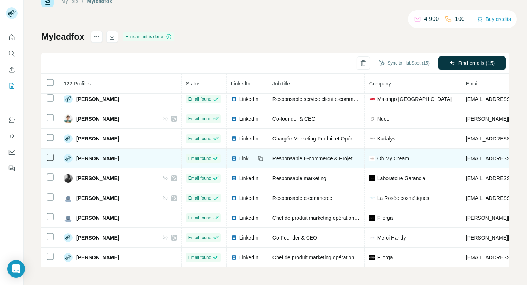
click at [46, 156] on icon at bounding box center [50, 157] width 9 height 9
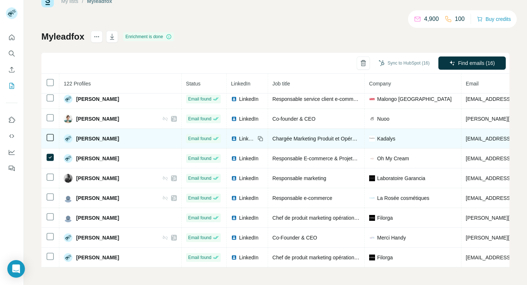
click at [48, 141] on icon at bounding box center [50, 137] width 9 height 9
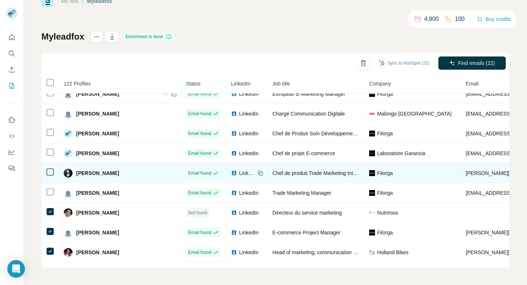
scroll to position [1631, 0]
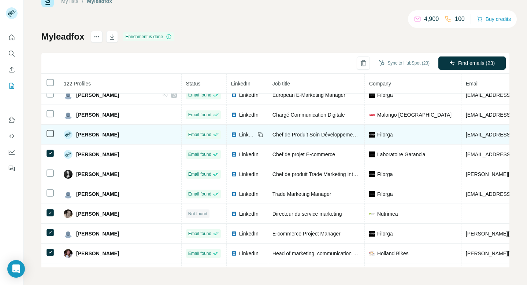
click at [50, 139] on td at bounding box center [50, 135] width 18 height 20
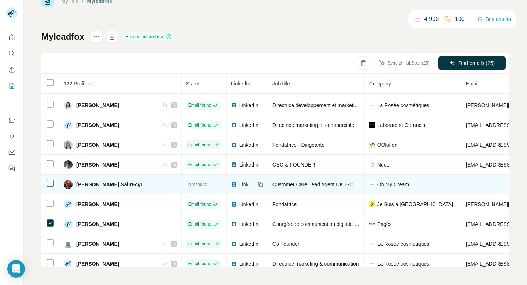
scroll to position [1362, 0]
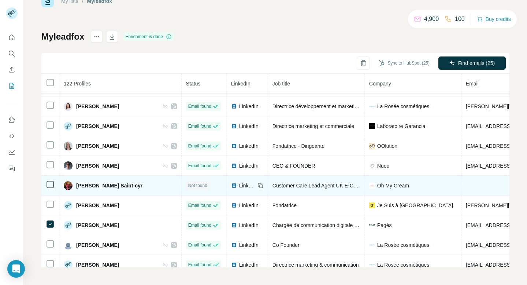
click at [49, 179] on td at bounding box center [50, 185] width 18 height 20
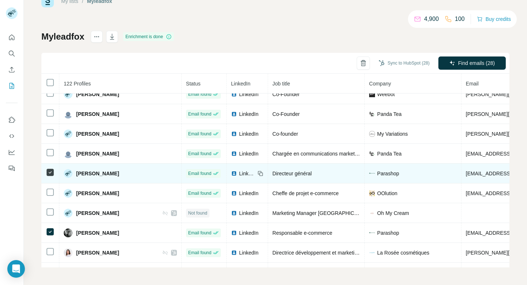
scroll to position [1213, 0]
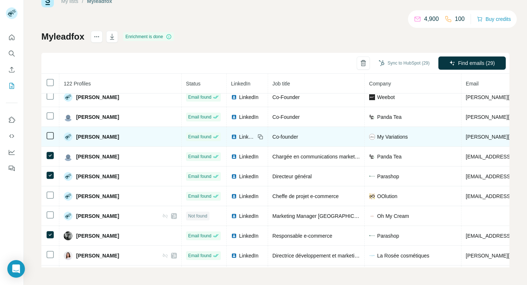
click at [50, 130] on td at bounding box center [50, 137] width 18 height 20
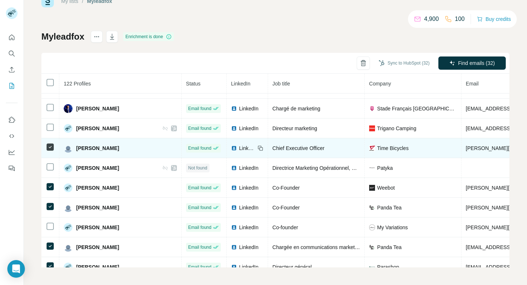
scroll to position [1105, 0]
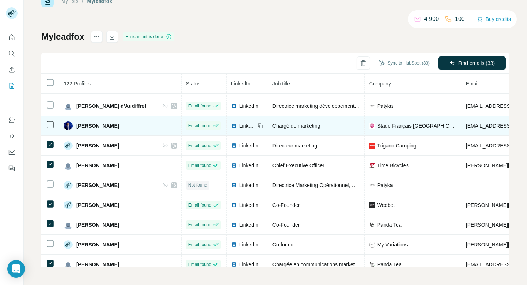
click at [51, 129] on td at bounding box center [50, 126] width 18 height 20
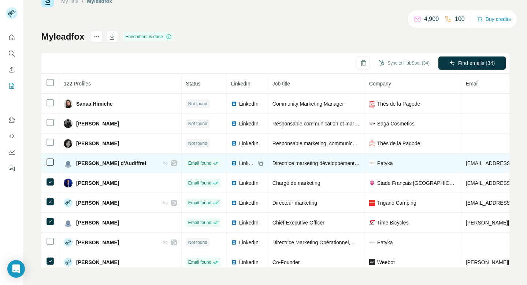
scroll to position [1037, 0]
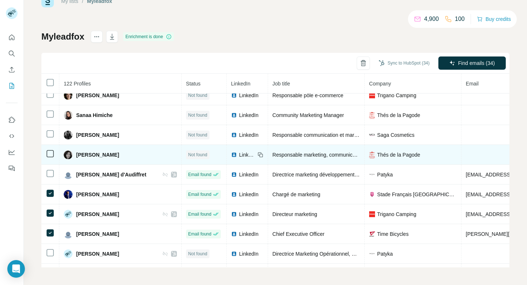
click at [53, 158] on icon at bounding box center [50, 153] width 9 height 9
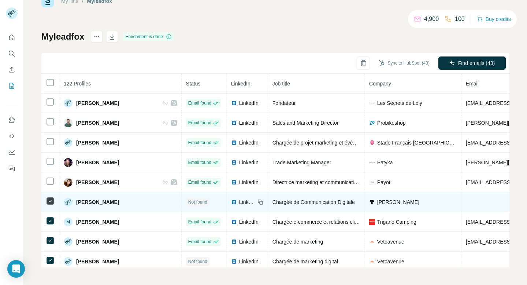
scroll to position [669, 0]
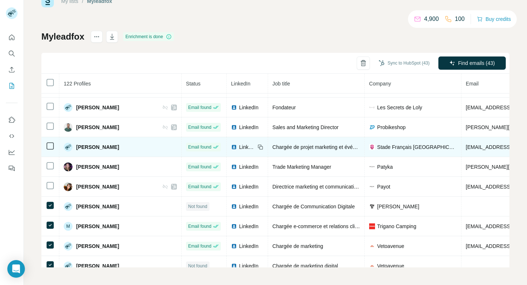
click at [51, 151] on td at bounding box center [50, 147] width 18 height 20
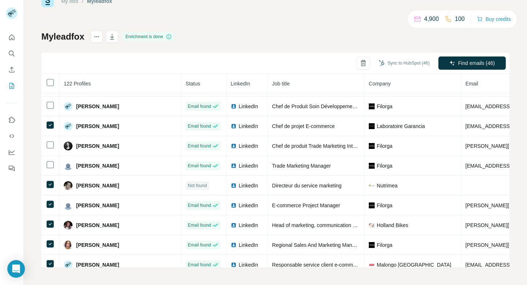
scroll to position [1695, 0]
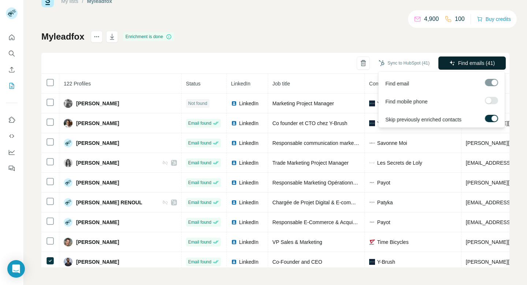
click at [475, 69] on button "Find emails (41)" at bounding box center [471, 62] width 67 height 13
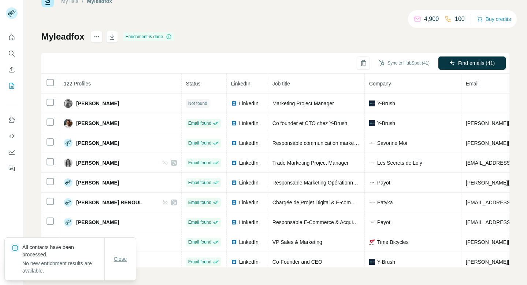
click at [112, 256] on button "Close" at bounding box center [120, 258] width 23 height 13
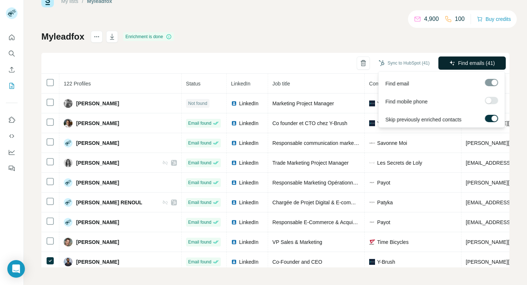
click at [459, 62] on span "Find emails (41)" at bounding box center [476, 62] width 37 height 7
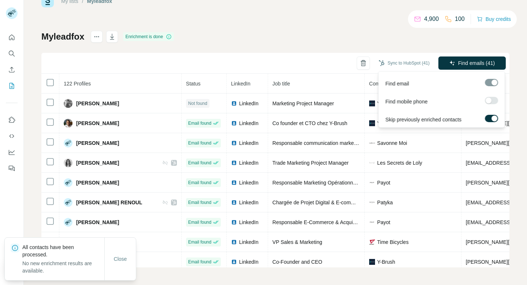
click at [494, 99] on label at bounding box center [491, 100] width 13 height 7
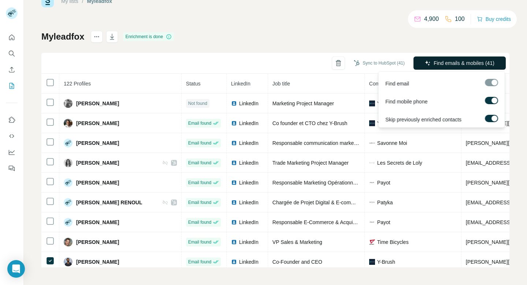
click at [482, 59] on button "Find emails & mobiles (41)" at bounding box center [460, 62] width 92 height 13
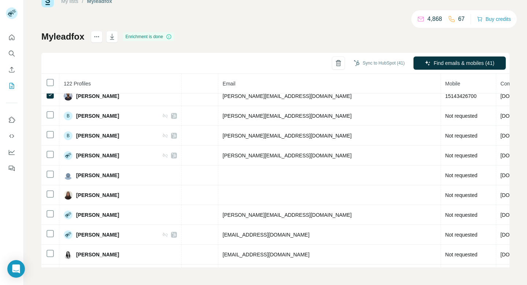
scroll to position [0, 243]
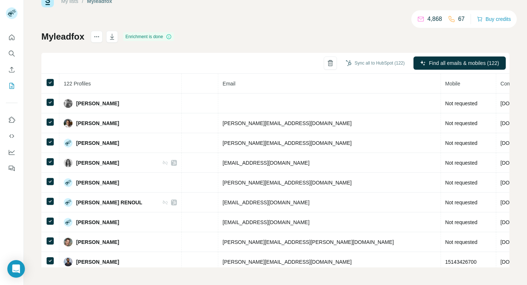
click at [182, 37] on div "Myleadfox Enrichment is done Sync all to HubSpot (122) Find all emails & mobile…" at bounding box center [275, 149] width 468 height 236
click at [48, 87] on th at bounding box center [50, 84] width 18 height 20
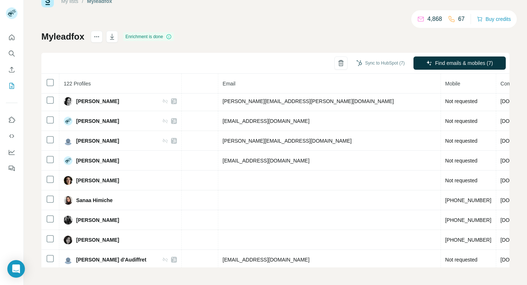
scroll to position [997, 243]
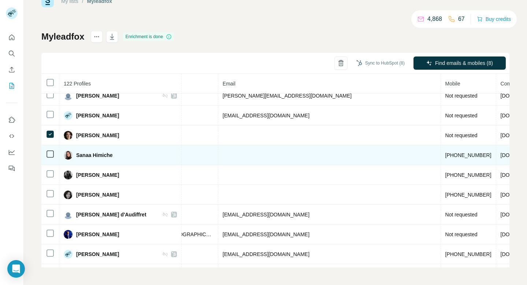
click at [47, 159] on td at bounding box center [50, 155] width 18 height 20
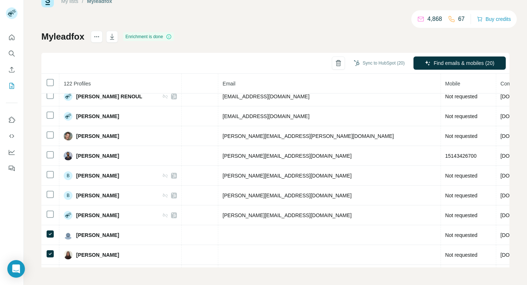
scroll to position [106, 243]
click at [332, 62] on button "button" at bounding box center [338, 62] width 13 height 13
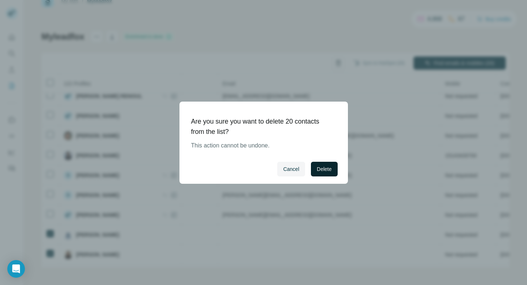
click at [322, 168] on span "Delete" at bounding box center [324, 168] width 15 height 7
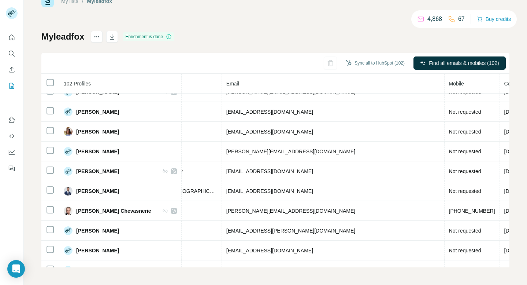
scroll to position [0, 240]
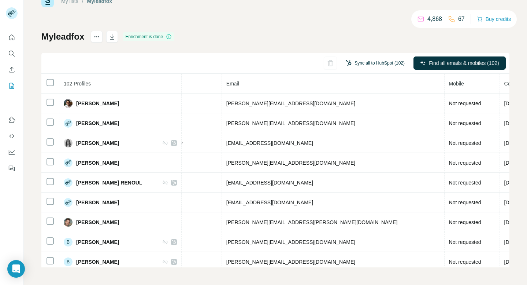
click at [380, 61] on button "Sync all to HubSpot (102)" at bounding box center [375, 63] width 69 height 11
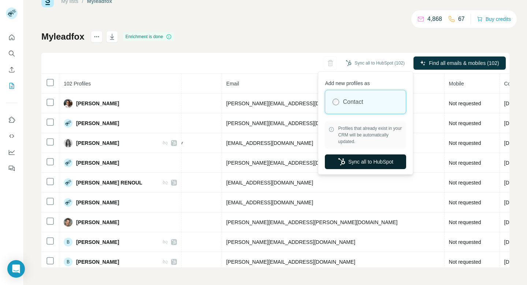
click at [380, 158] on button "Sync all to HubSpot" at bounding box center [365, 161] width 81 height 15
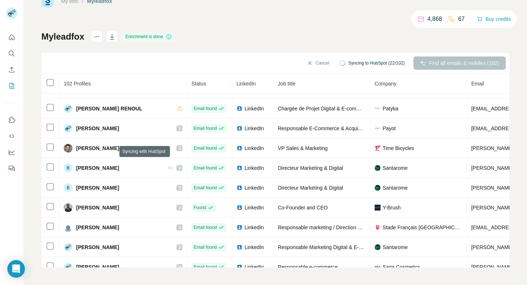
scroll to position [73, 0]
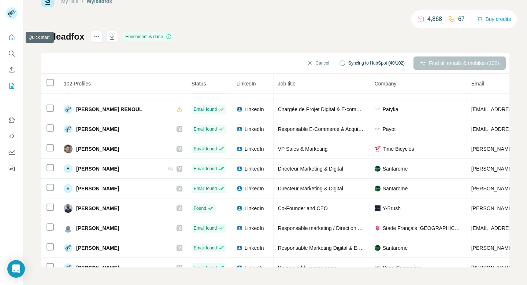
click at [14, 40] on icon "Quick start" at bounding box center [11, 37] width 7 height 7
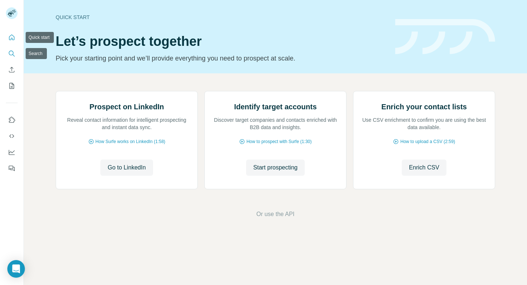
click at [14, 51] on icon "Search" at bounding box center [11, 53] width 7 height 7
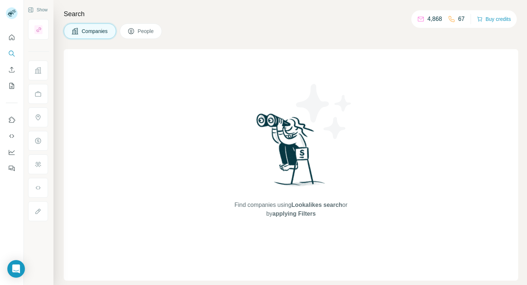
click at [144, 31] on span "People" at bounding box center [146, 30] width 17 height 7
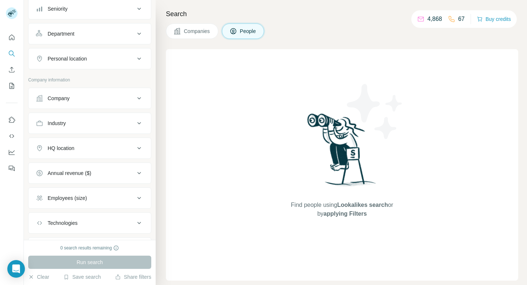
scroll to position [90, 0]
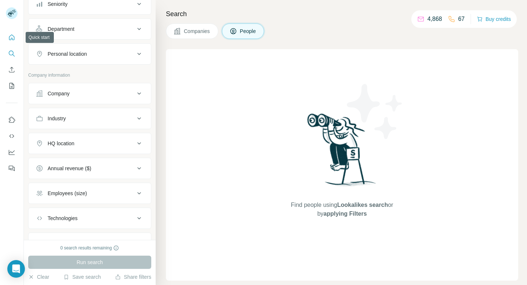
click at [14, 41] on button "Quick start" at bounding box center [12, 37] width 12 height 13
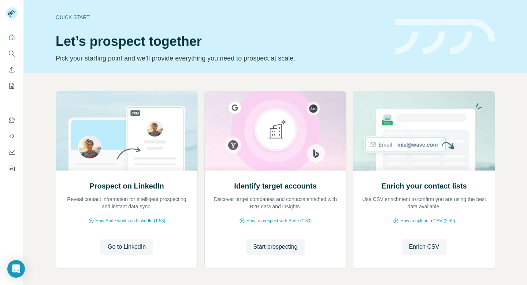
drag, startPoint x: 21, startPoint y: 269, endPoint x: 23, endPoint y: 186, distance: 82.1
click at [23, 186] on body "Quick start Let’s prospect together Pick your starting point and we’ll provide …" at bounding box center [263, 142] width 527 height 285
click at [7, 247] on div at bounding box center [12, 142] width 24 height 285
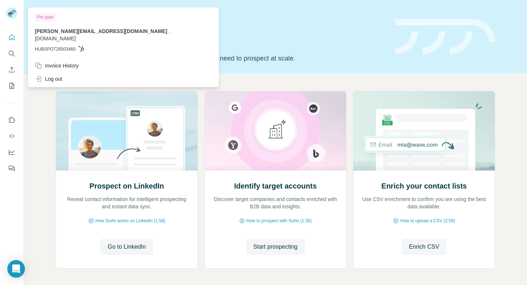
click at [10, 12] on g at bounding box center [12, 13] width 12 height 12
click at [78, 46] on p "HUBSPOT26503460" at bounding box center [123, 49] width 177 height 7
click at [49, 21] on div "Pro plan sarah.m@trustt.io . trustt.io HUBSPOT26503460" at bounding box center [124, 34] width 188 height 50
click at [48, 18] on div "Pro plan" at bounding box center [45, 17] width 21 height 9
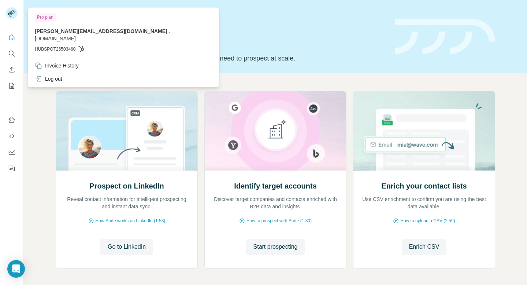
click at [86, 46] on p "HUBSPOT26503460" at bounding box center [123, 49] width 177 height 7
click at [14, 52] on icon "Search" at bounding box center [11, 53] width 7 height 7
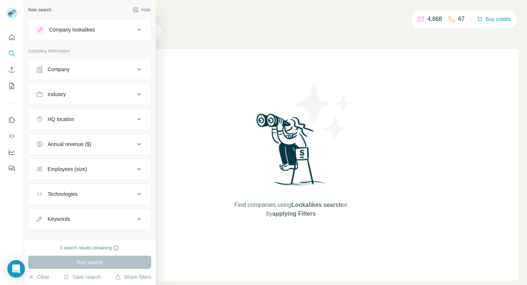
click at [107, 189] on button "Technologies" at bounding box center [90, 194] width 122 height 18
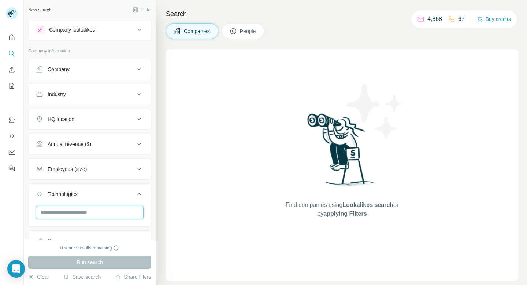
click at [107, 208] on input "text" at bounding box center [90, 212] width 108 height 13
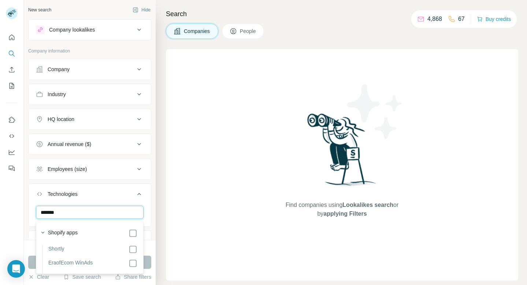
type input "*******"
click at [55, 231] on label "Shopify apps" at bounding box center [63, 233] width 30 height 9
click at [41, 230] on icon "button" at bounding box center [42, 232] width 7 height 7
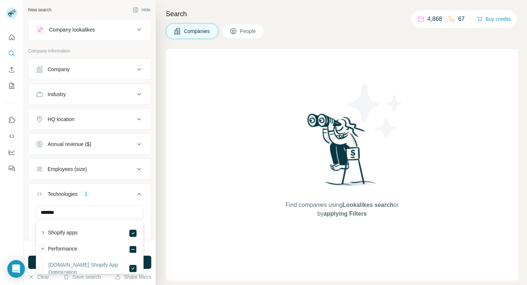
click at [43, 247] on icon "button" at bounding box center [42, 248] width 7 height 7
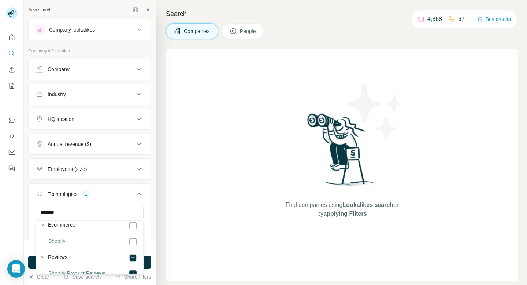
scroll to position [39, 0]
click at [121, 195] on div "Technologies 2" at bounding box center [85, 193] width 99 height 7
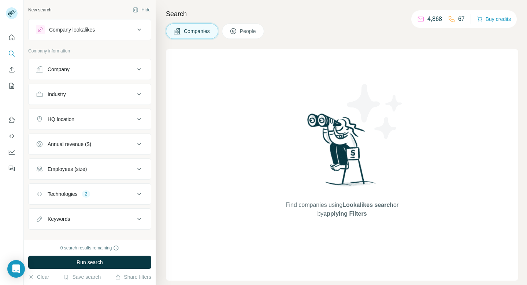
click at [120, 120] on div "HQ location" at bounding box center [85, 118] width 99 height 7
click at [120, 134] on input "text" at bounding box center [90, 137] width 108 height 13
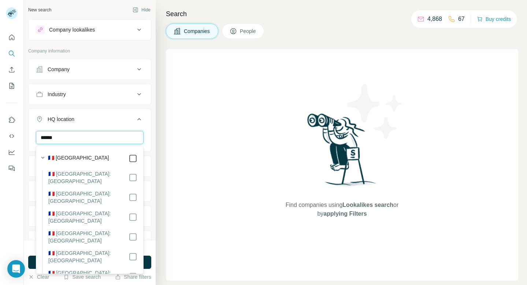
type input "******"
click at [151, 124] on div "New search Hide Company lookalikes Company information Company Industry HQ loca…" at bounding box center [90, 120] width 132 height 240
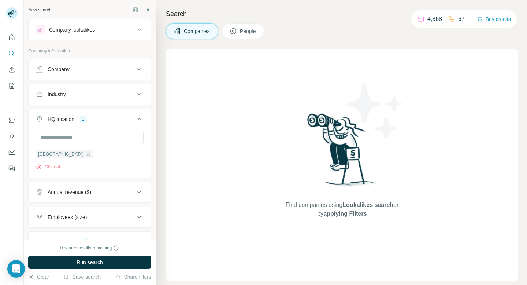
click at [120, 93] on div "Industry" at bounding box center [85, 93] width 99 height 7
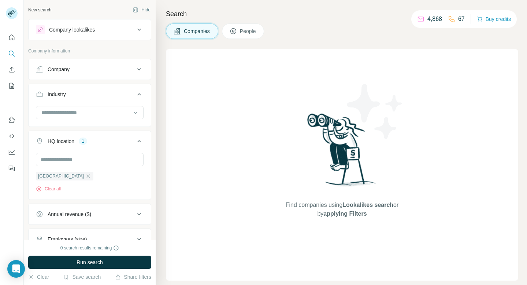
click at [125, 79] on div "Company" at bounding box center [89, 69] width 123 height 21
click at [128, 68] on div "Company" at bounding box center [85, 69] width 99 height 7
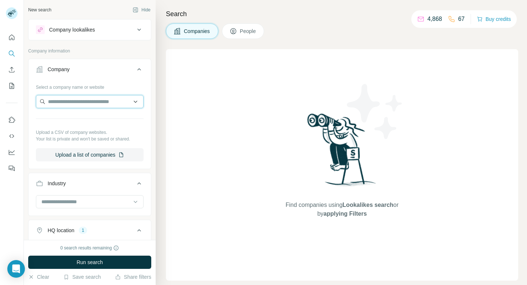
click at [125, 106] on input "text" at bounding box center [90, 101] width 108 height 13
click at [98, 183] on div "Industry" at bounding box center [85, 182] width 99 height 7
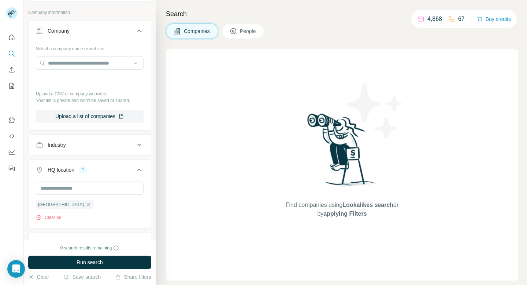
click at [99, 150] on button "Industry" at bounding box center [90, 145] width 122 height 18
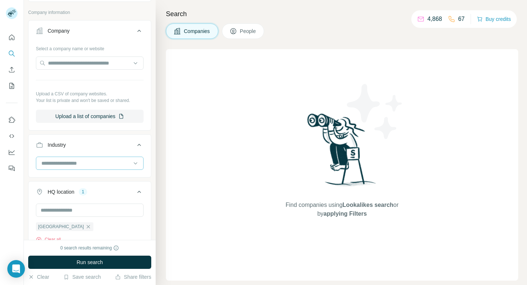
click at [99, 157] on div at bounding box center [86, 163] width 90 height 12
click at [100, 164] on input at bounding box center [86, 163] width 90 height 8
click at [94, 167] on div at bounding box center [86, 163] width 90 height 12
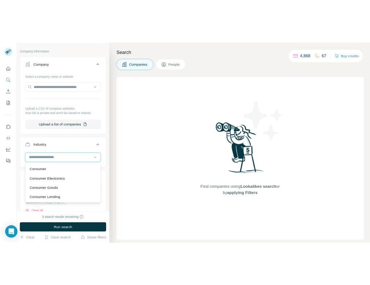
scroll to position [1512, 0]
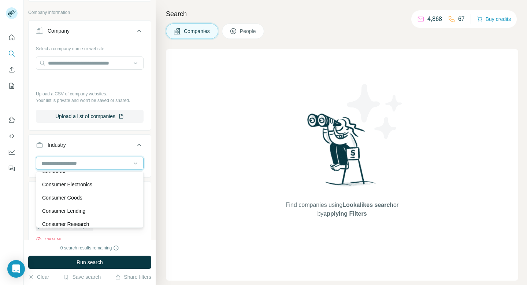
click at [81, 162] on input at bounding box center [86, 163] width 90 height 8
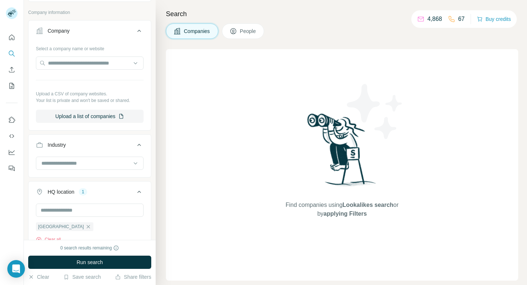
click at [16, 35] on button "Quick start" at bounding box center [12, 37] width 12 height 13
